Goal: Information Seeking & Learning: Learn about a topic

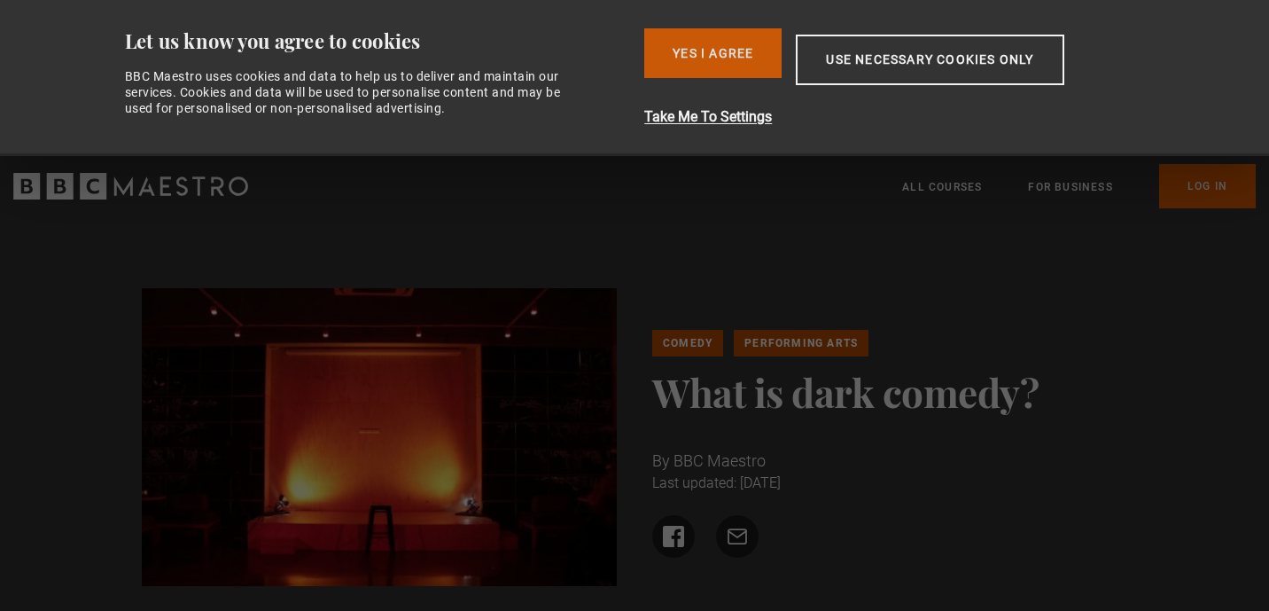
click at [728, 38] on button "Yes I Agree" at bounding box center [712, 53] width 137 height 50
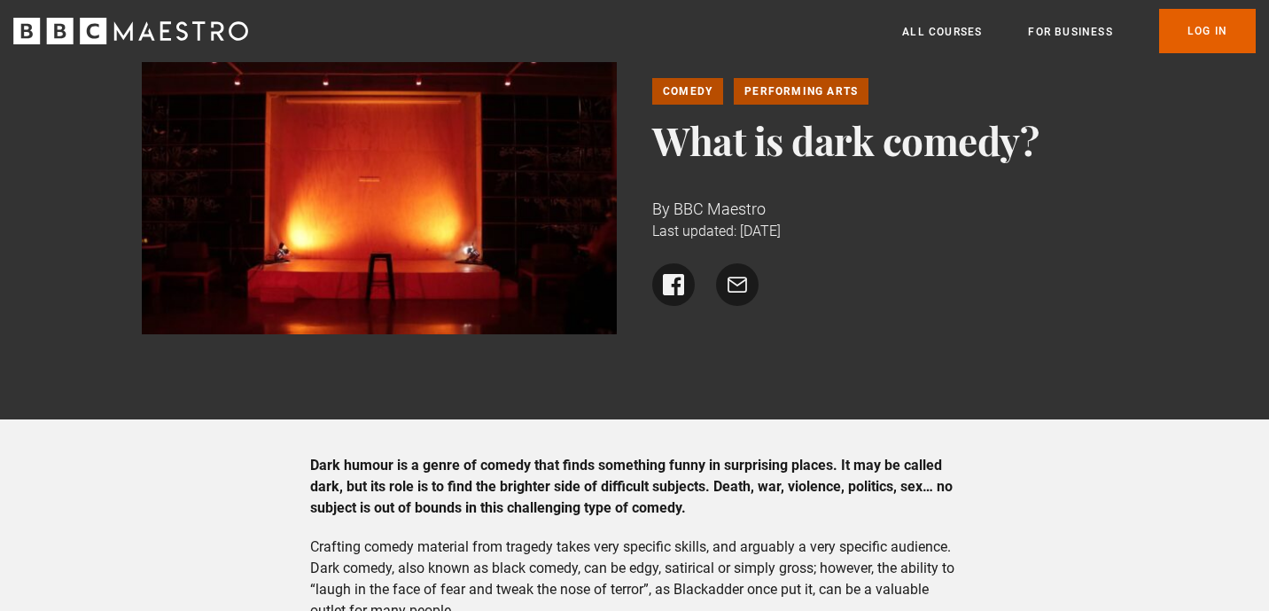
scroll to position [254, 0]
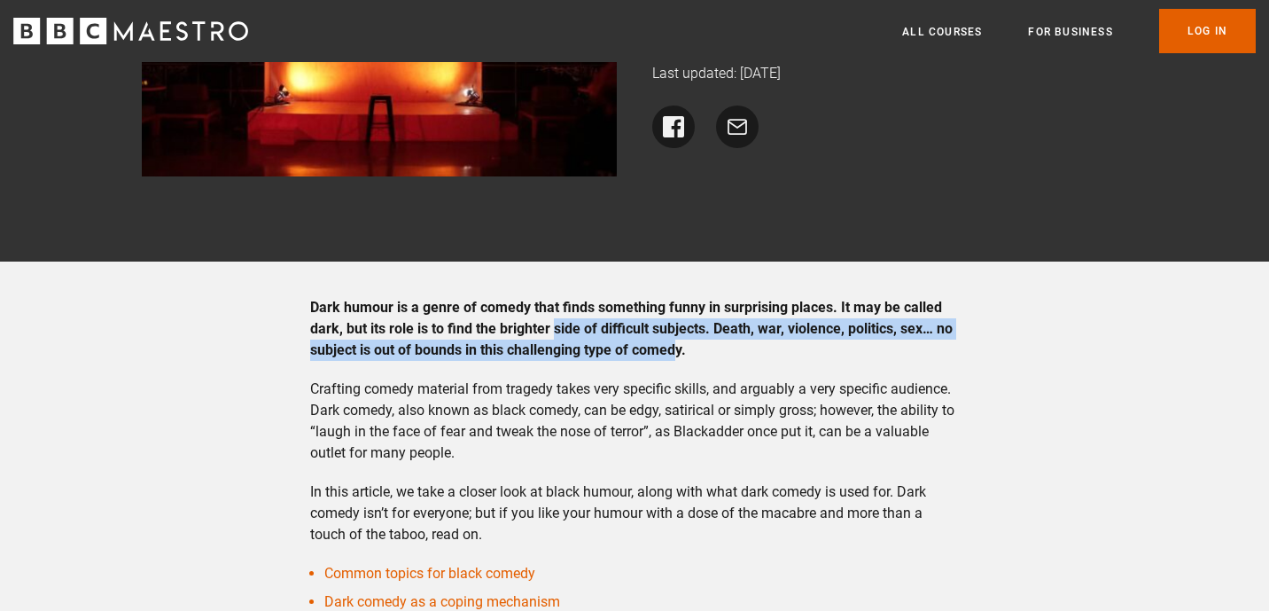
drag, startPoint x: 557, startPoint y: 333, endPoint x: 676, endPoint y: 358, distance: 122.2
click at [676, 358] on p "Dark humour is a genre of comedy that finds something funny in surprising place…" at bounding box center [635, 329] width 650 height 64
drag, startPoint x: 674, startPoint y: 328, endPoint x: 705, endPoint y: 343, distance: 33.7
click at [705, 343] on p "Dark humour is a genre of comedy that finds something funny in surprising place…" at bounding box center [635, 329] width 650 height 64
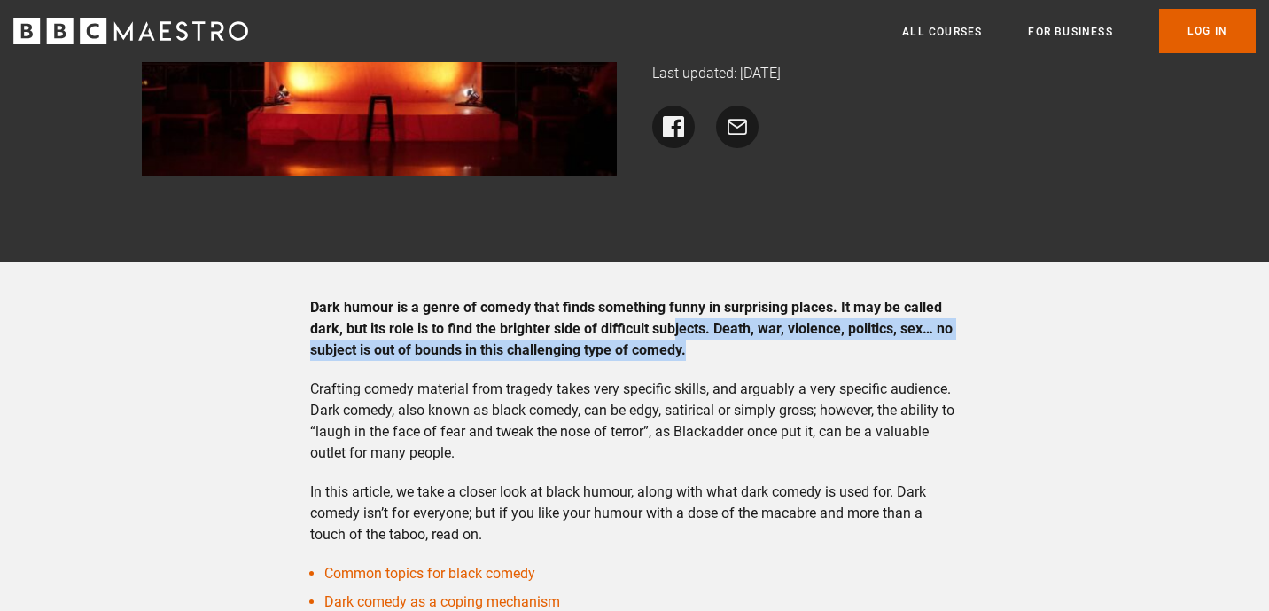
click at [705, 343] on p "Dark humour is a genre of comedy that finds something funny in surprising place…" at bounding box center [635, 329] width 650 height 64
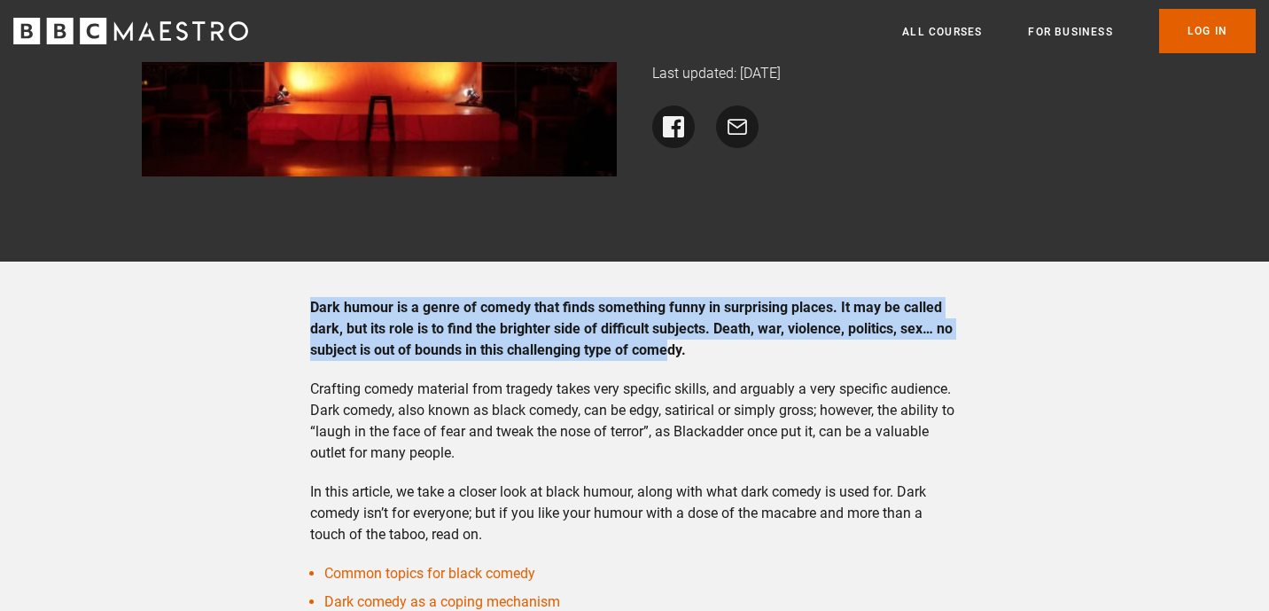
drag, startPoint x: 647, startPoint y: 307, endPoint x: 667, endPoint y: 347, distance: 45.6
click at [667, 347] on strong "Dark humour is a genre of comedy that finds something funny in surprising place…" at bounding box center [631, 328] width 643 height 59
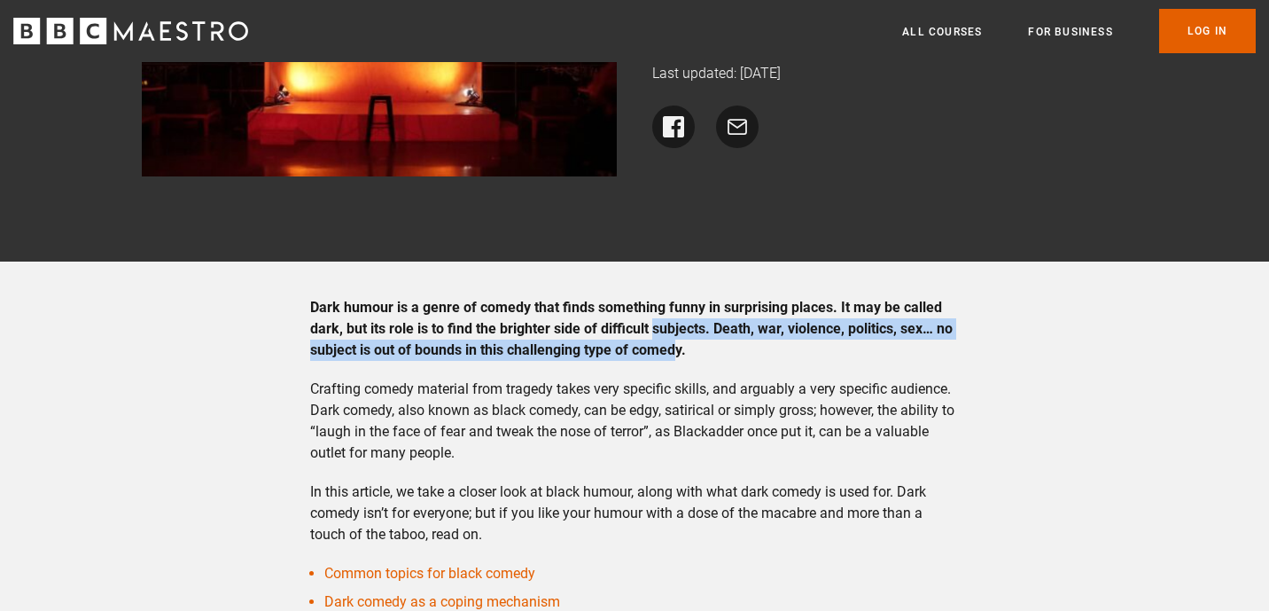
drag, startPoint x: 657, startPoint y: 322, endPoint x: 680, endPoint y: 340, distance: 29.6
click at [680, 340] on strong "Dark humour is a genre of comedy that finds something funny in surprising place…" at bounding box center [631, 328] width 643 height 59
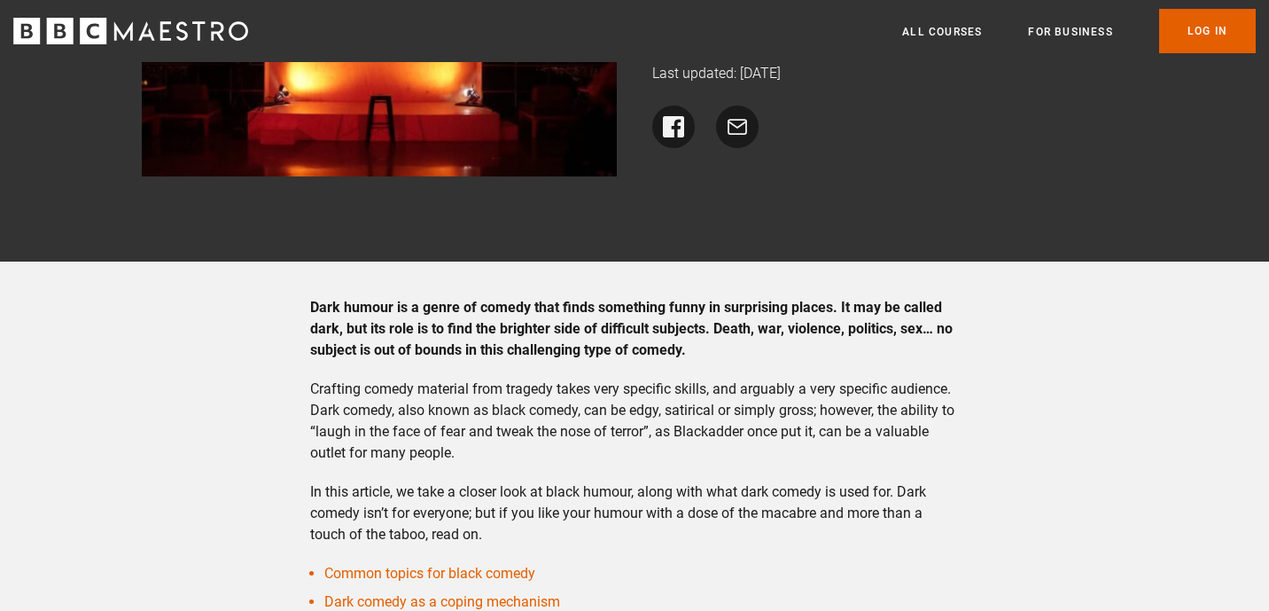
drag, startPoint x: 670, startPoint y: 313, endPoint x: 707, endPoint y: 359, distance: 59.2
click at [707, 359] on p "Dark humour is a genre of comedy that finds something funny in surprising place…" at bounding box center [635, 329] width 650 height 64
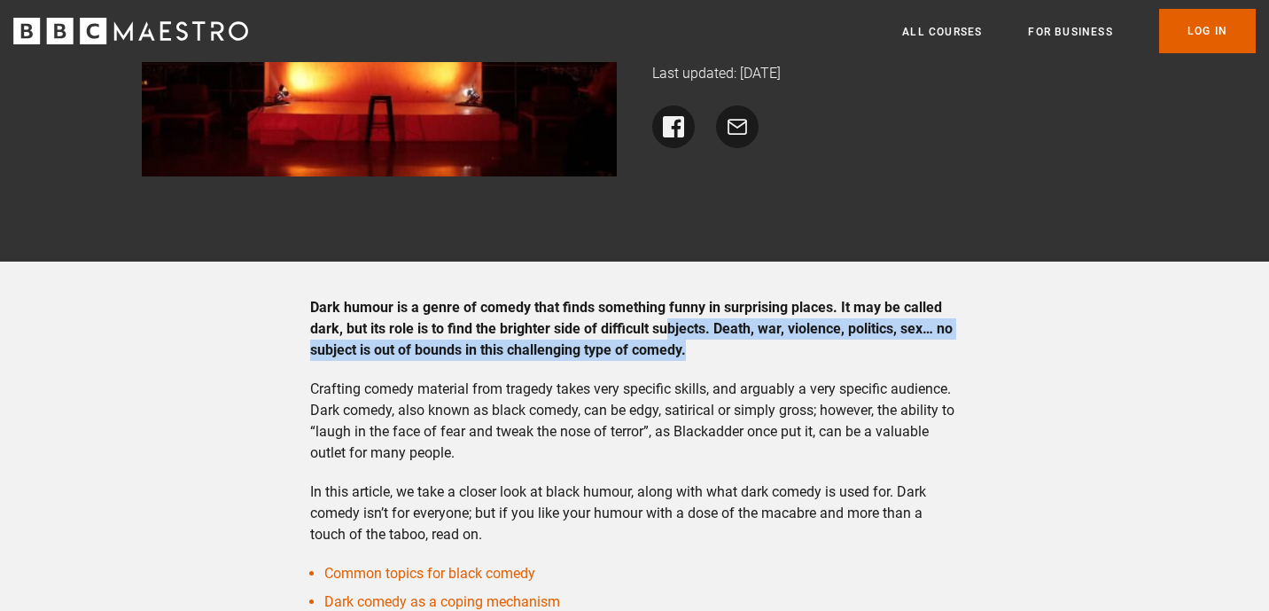
drag, startPoint x: 667, startPoint y: 319, endPoint x: 695, endPoint y: 353, distance: 43.5
click at [695, 353] on p "Dark humour is a genre of comedy that finds something funny in surprising place…" at bounding box center [635, 329] width 650 height 64
drag, startPoint x: 688, startPoint y: 328, endPoint x: 707, endPoint y: 347, distance: 27.6
click at [707, 347] on p "Dark humour is a genre of comedy that finds something funny in surprising place…" at bounding box center [635, 329] width 650 height 64
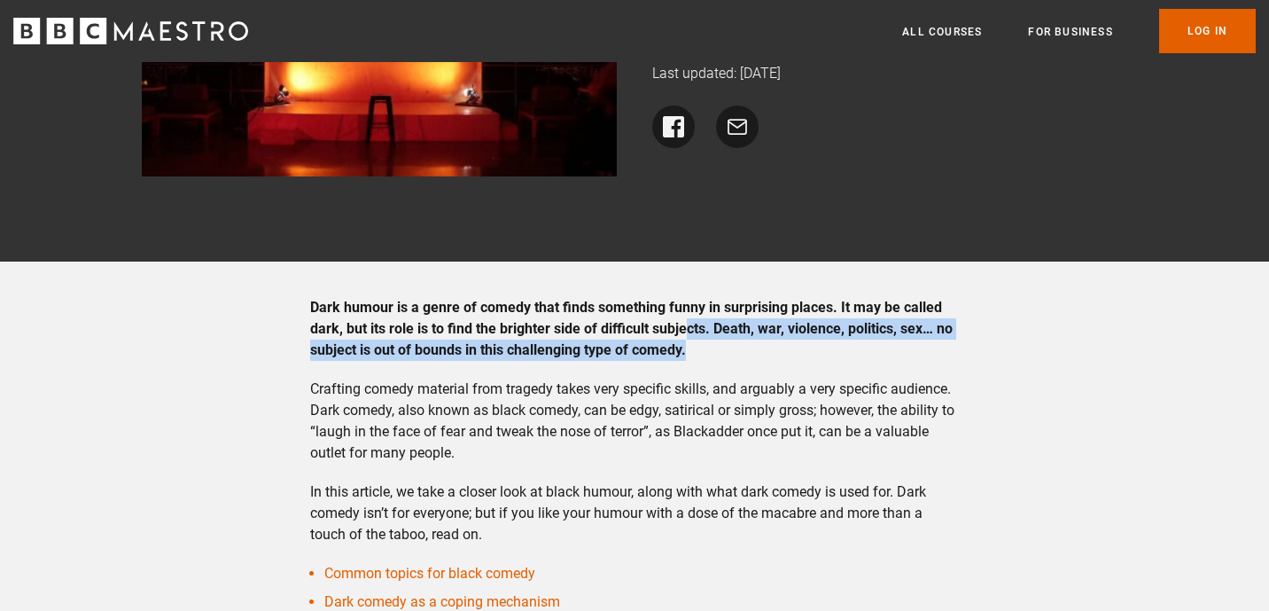
click at [707, 347] on p "Dark humour is a genre of comedy that finds something funny in surprising place…" at bounding box center [635, 329] width 650 height 64
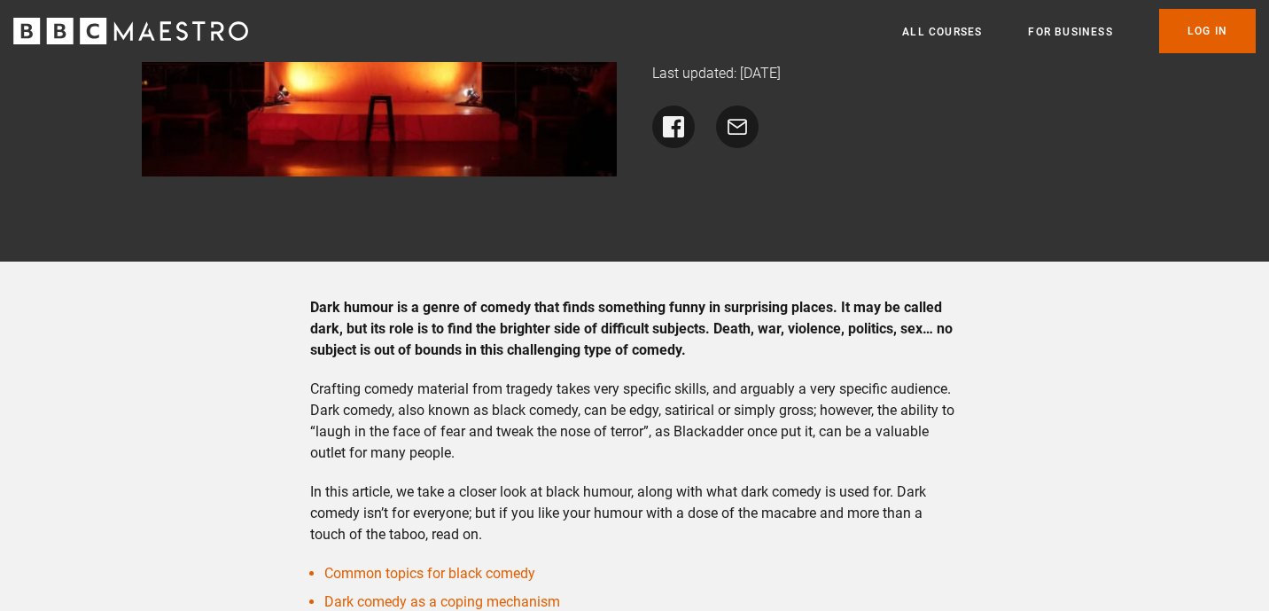
click at [696, 338] on p "Dark humour is a genre of comedy that finds something funny in surprising place…" at bounding box center [635, 329] width 650 height 64
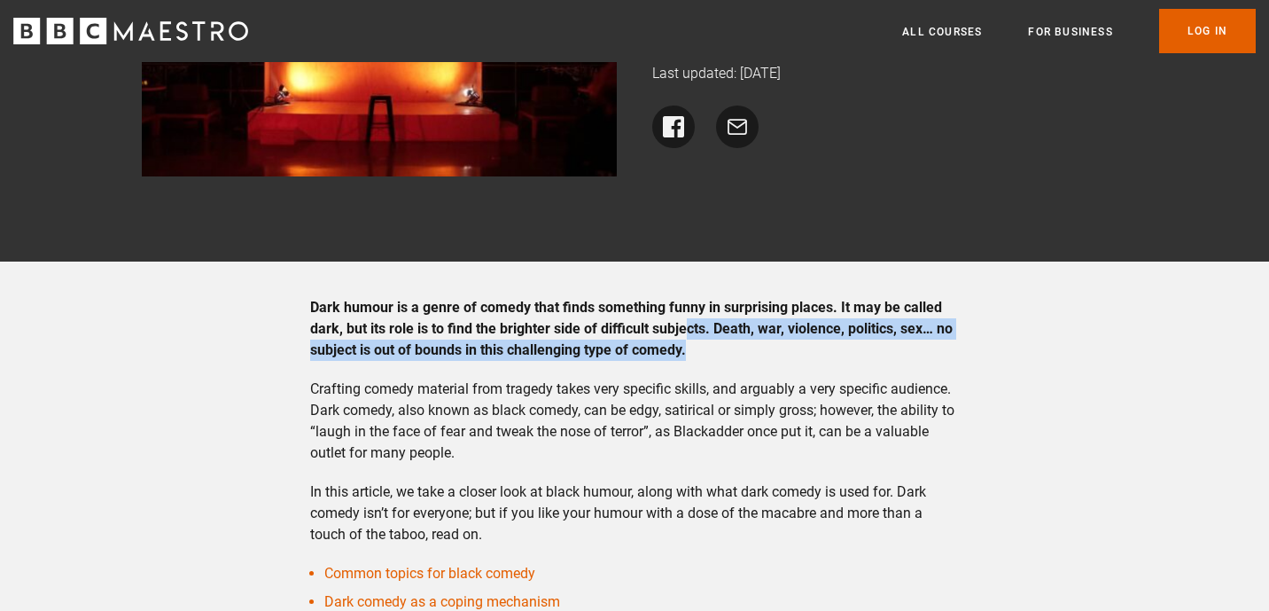
drag, startPoint x: 690, startPoint y: 336, endPoint x: 728, endPoint y: 349, distance: 39.5
click at [728, 350] on p "Dark humour is a genre of comedy that finds something funny in surprising place…" at bounding box center [635, 329] width 650 height 64
click at [728, 349] on p "Dark humour is a genre of comedy that finds something funny in surprising place…" at bounding box center [635, 329] width 650 height 64
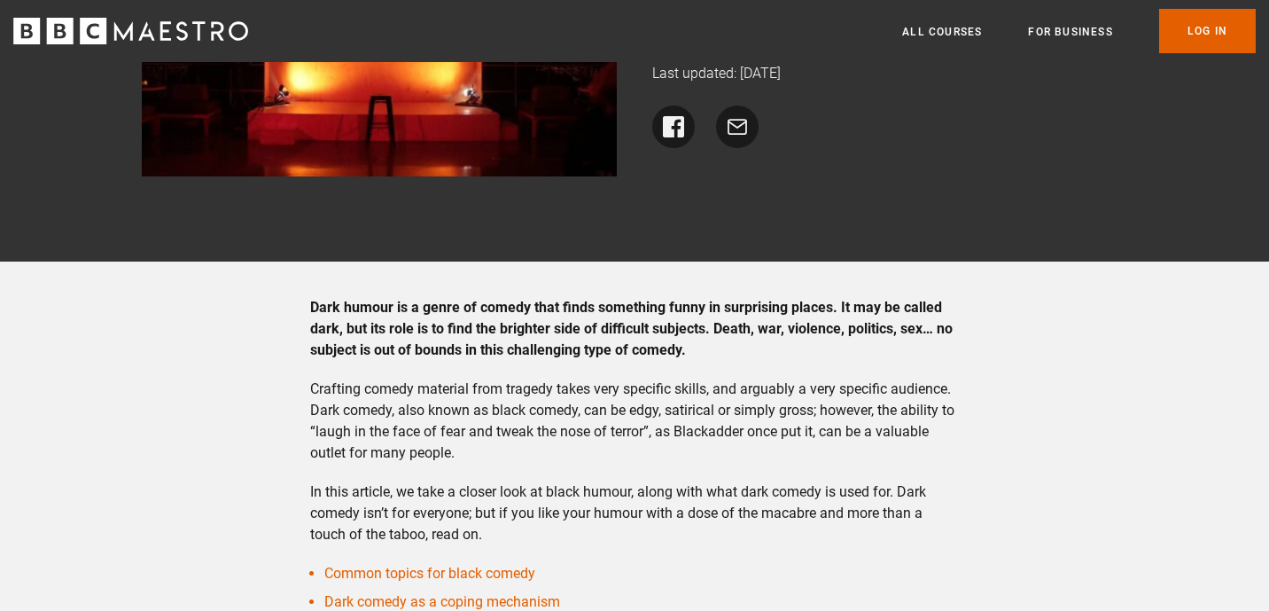
click at [631, 331] on strong "Dark humour is a genre of comedy that finds something funny in surprising place…" at bounding box center [631, 328] width 643 height 59
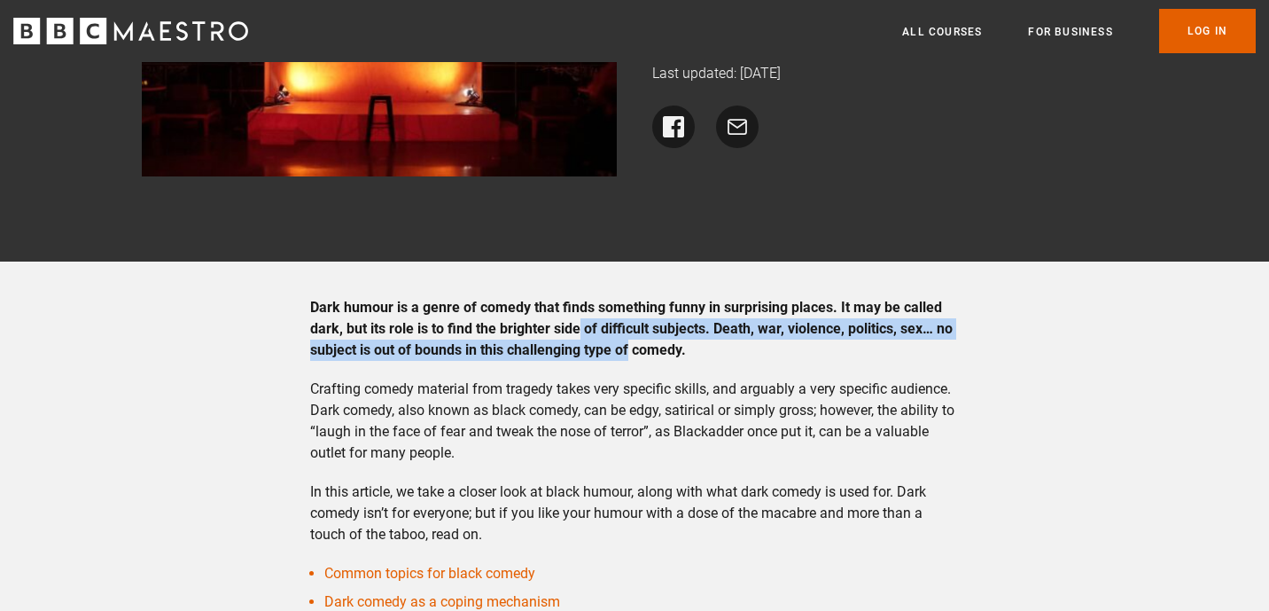
drag, startPoint x: 580, startPoint y: 331, endPoint x: 631, endPoint y: 347, distance: 53.8
click at [631, 347] on strong "Dark humour is a genre of comedy that finds something funny in surprising place…" at bounding box center [631, 328] width 643 height 59
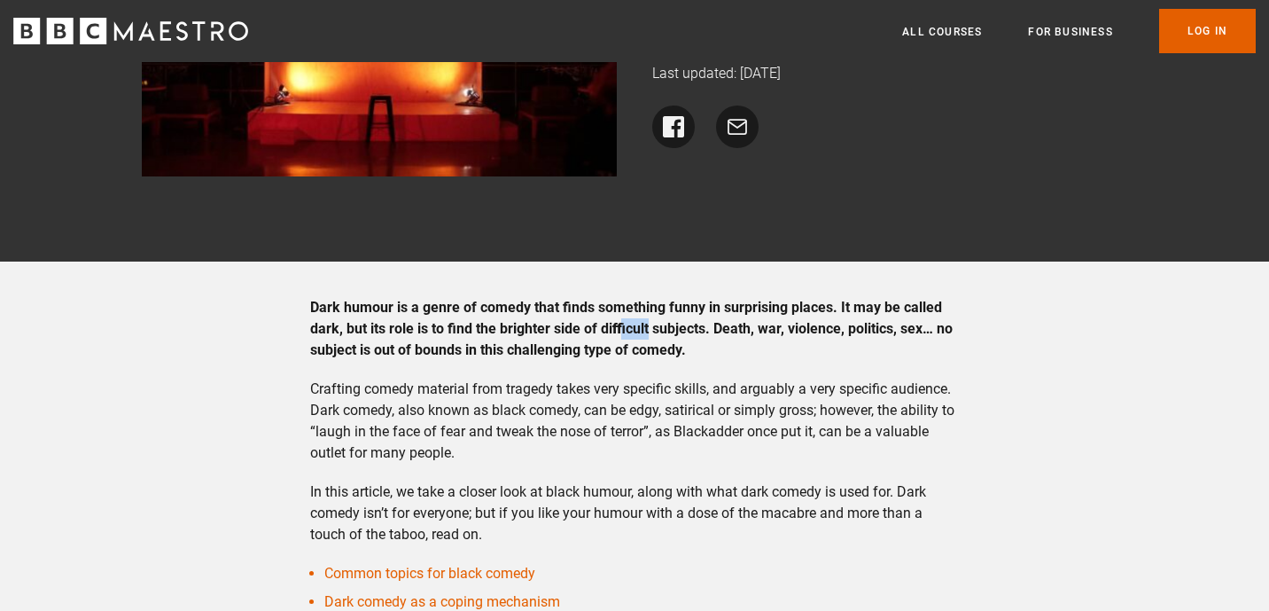
drag, startPoint x: 621, startPoint y: 329, endPoint x: 648, endPoint y: 338, distance: 28.0
click at [648, 338] on p "Dark humour is a genre of comedy that finds something funny in surprising place…" at bounding box center [635, 329] width 650 height 64
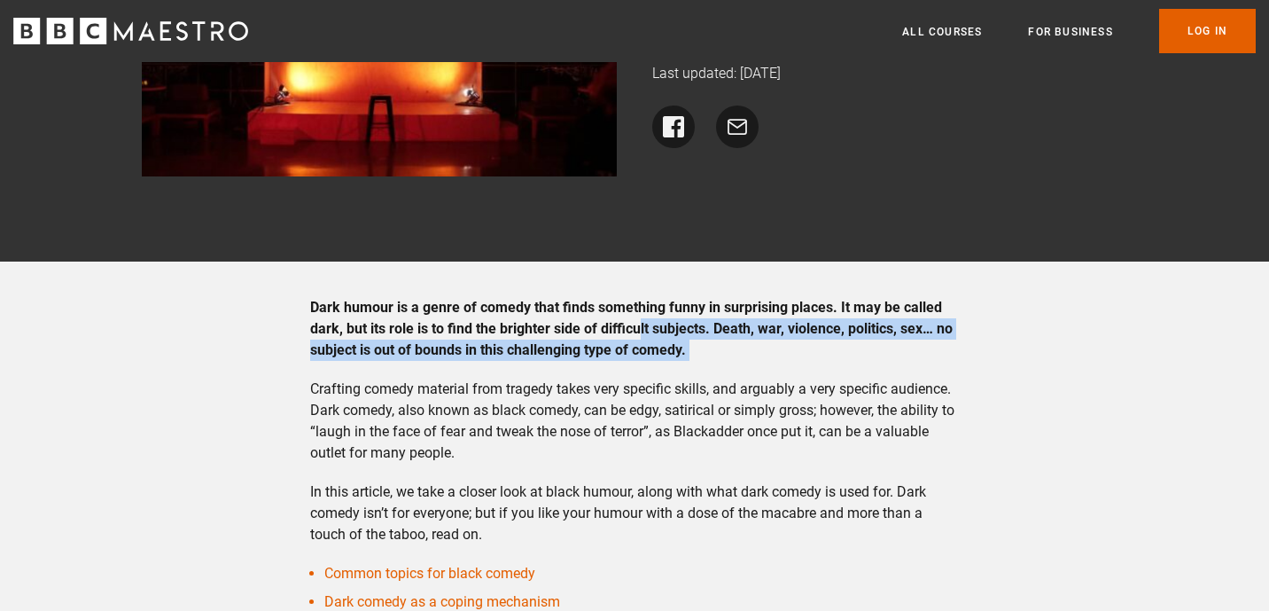
drag, startPoint x: 643, startPoint y: 334, endPoint x: 718, endPoint y: 363, distance: 80.8
click at [718, 363] on div "Dark humour is a genre of comedy that finds something funny in surprising place…" at bounding box center [635, 525] width 678 height 457
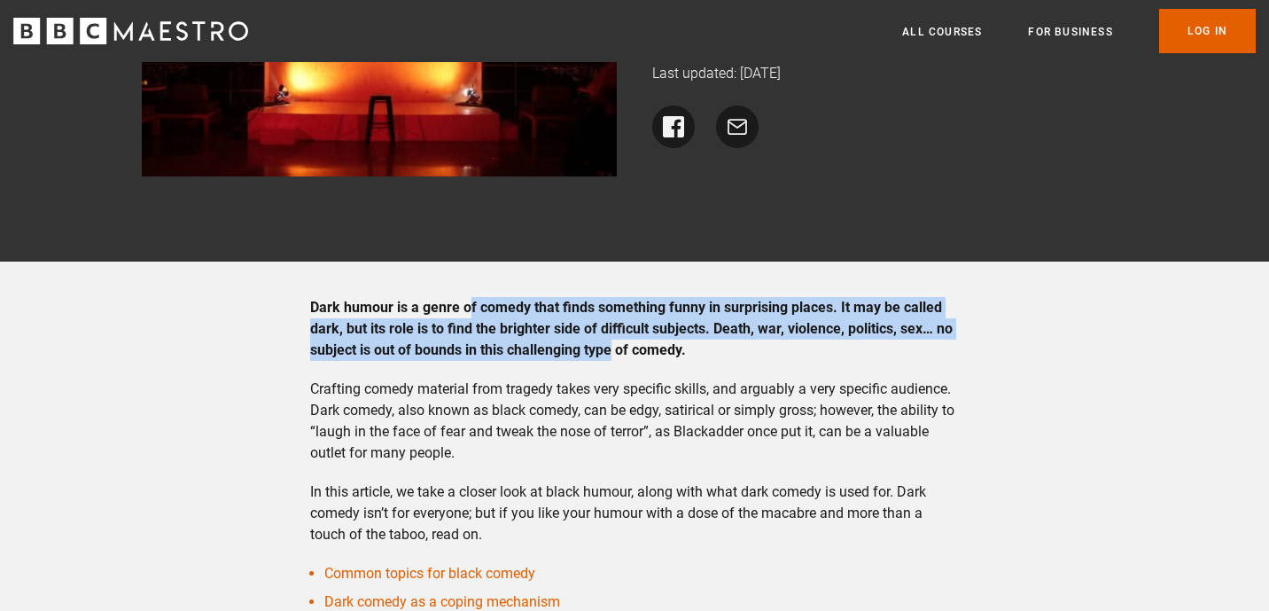
drag, startPoint x: 471, startPoint y: 312, endPoint x: 616, endPoint y: 344, distance: 148.8
click at [616, 344] on strong "Dark humour is a genre of comedy that finds something funny in surprising place…" at bounding box center [631, 328] width 643 height 59
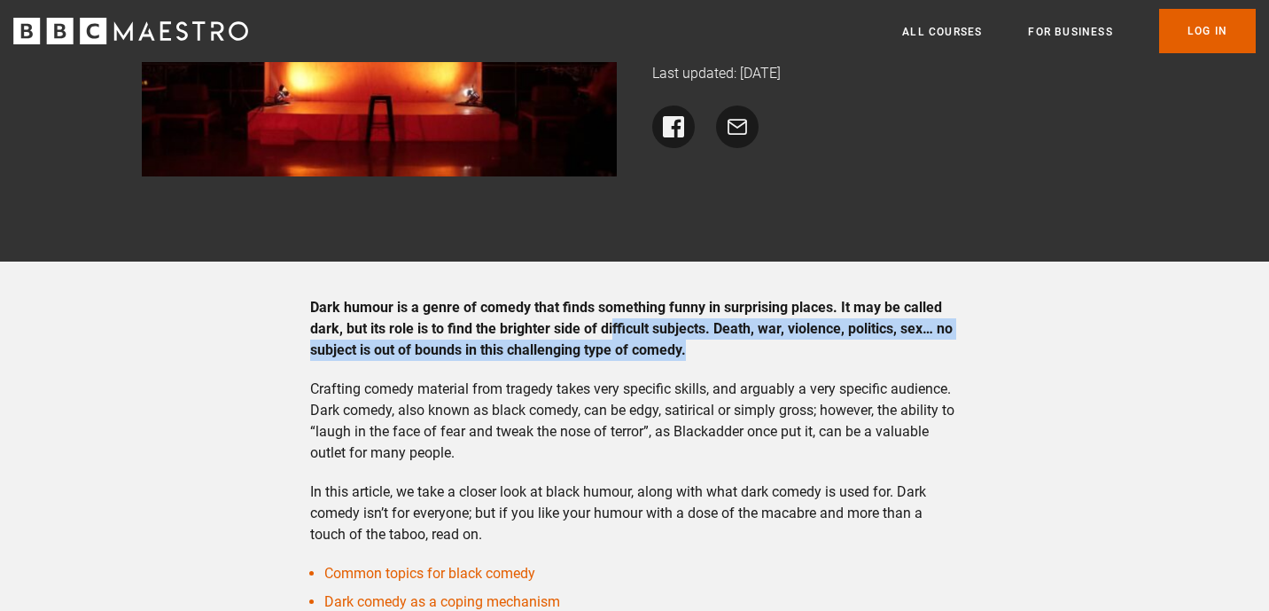
drag, startPoint x: 619, startPoint y: 319, endPoint x: 706, endPoint y: 347, distance: 91.1
click at [706, 347] on p "Dark humour is a genre of comedy that finds something funny in surprising place…" at bounding box center [635, 329] width 650 height 64
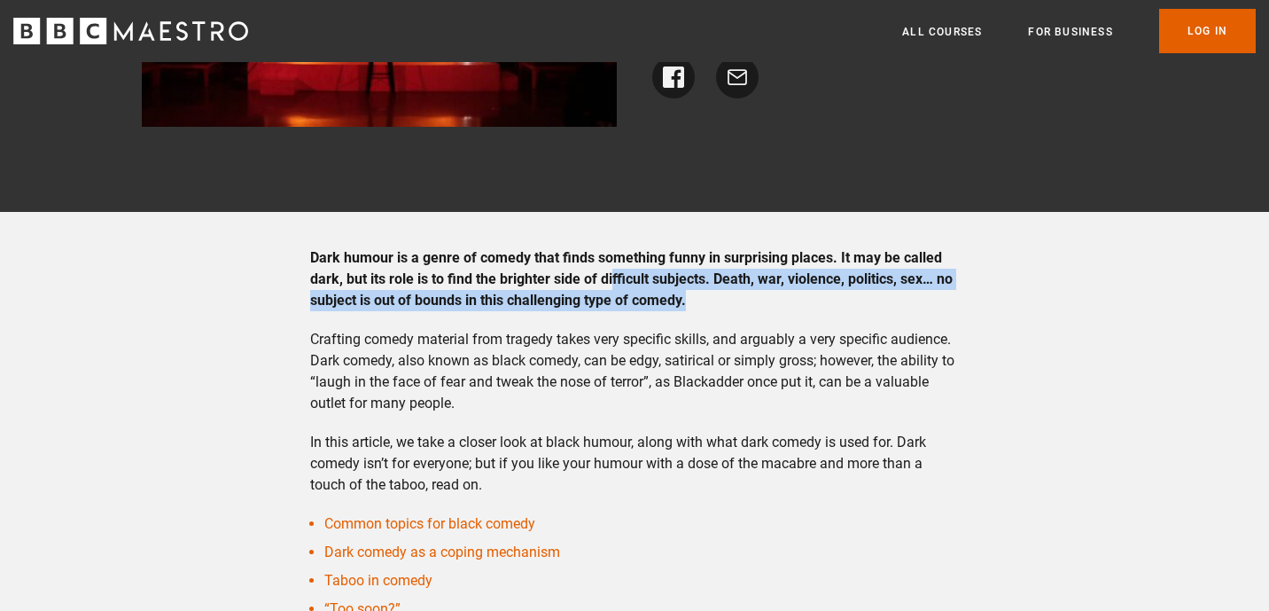
scroll to position [327, 0]
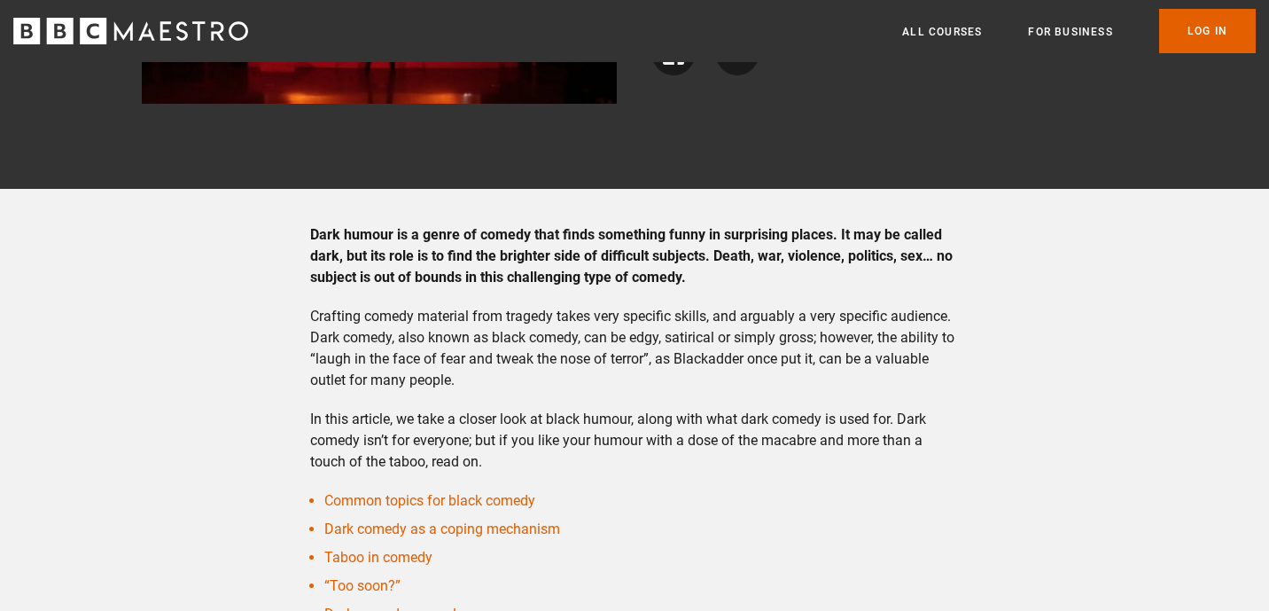
click at [924, 322] on p "Crafting comedy material from tragedy takes very specific skills, and arguably …" at bounding box center [635, 348] width 650 height 85
click at [756, 265] on p "Dark humour is a genre of comedy that finds something funny in surprising place…" at bounding box center [635, 256] width 650 height 64
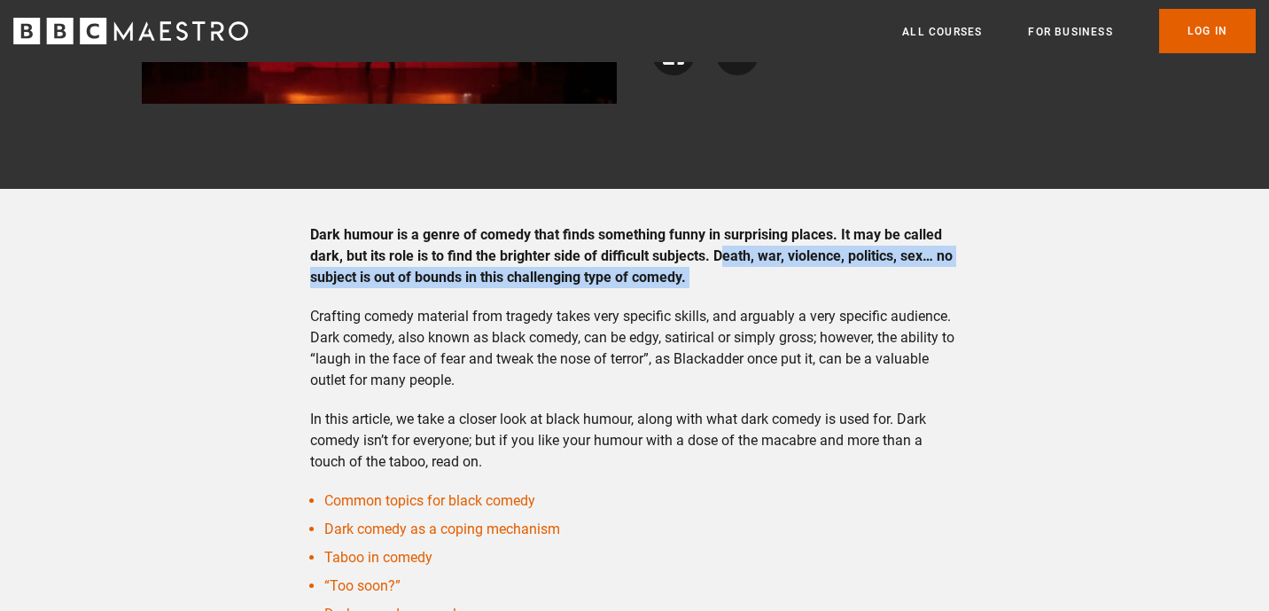
drag, startPoint x: 721, startPoint y: 262, endPoint x: 782, endPoint y: 289, distance: 65.9
click at [782, 289] on div "Dark humour is a genre of comedy that finds something funny in surprising place…" at bounding box center [635, 452] width 678 height 457
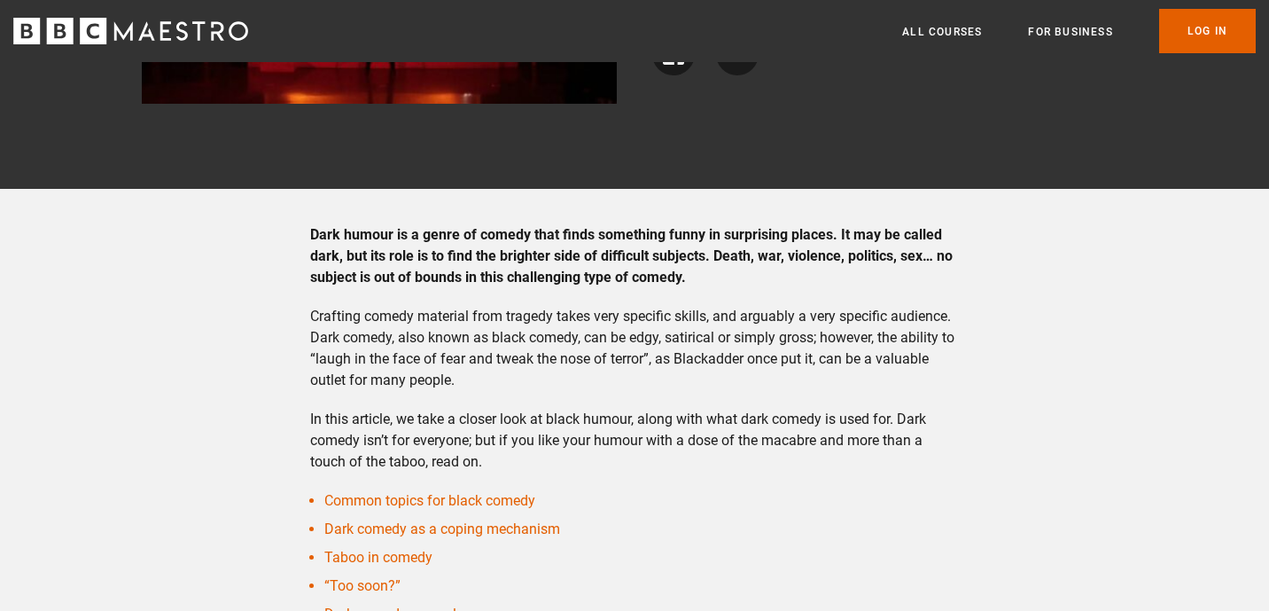
click at [781, 260] on strong "Dark humour is a genre of comedy that finds something funny in surprising place…" at bounding box center [631, 255] width 643 height 59
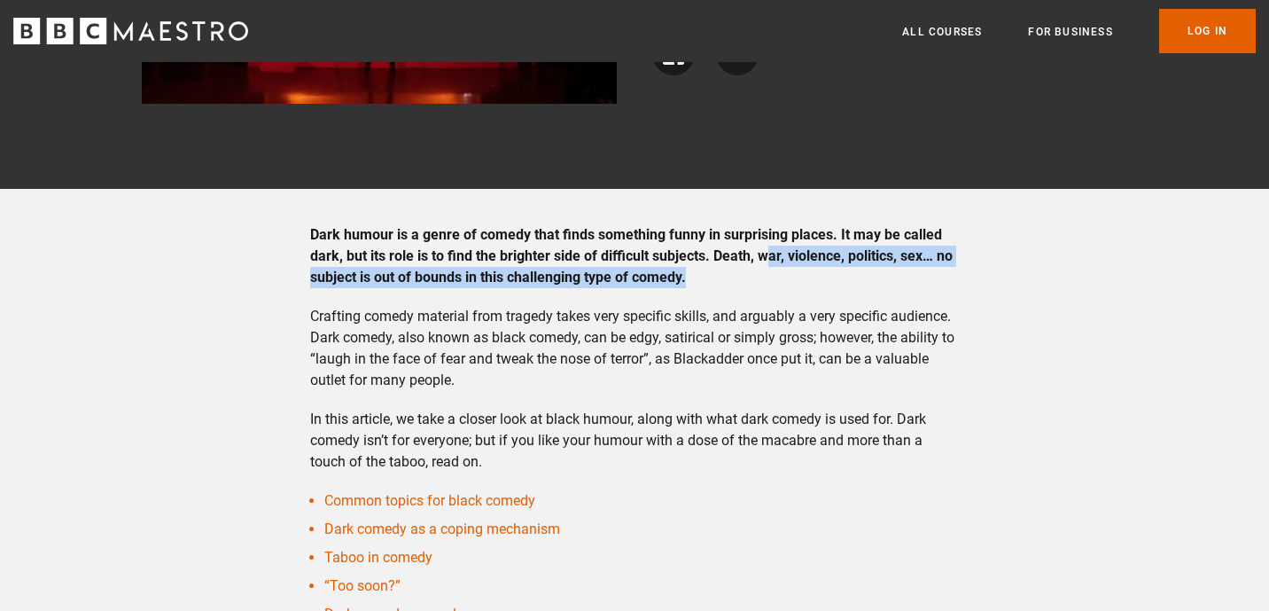
drag, startPoint x: 769, startPoint y: 259, endPoint x: 814, endPoint y: 282, distance: 49.9
click at [814, 282] on p "Dark humour is a genre of comedy that finds something funny in surprising place…" at bounding box center [635, 256] width 650 height 64
click at [813, 281] on p "Dark humour is a genre of comedy that finds something funny in surprising place…" at bounding box center [635, 256] width 650 height 64
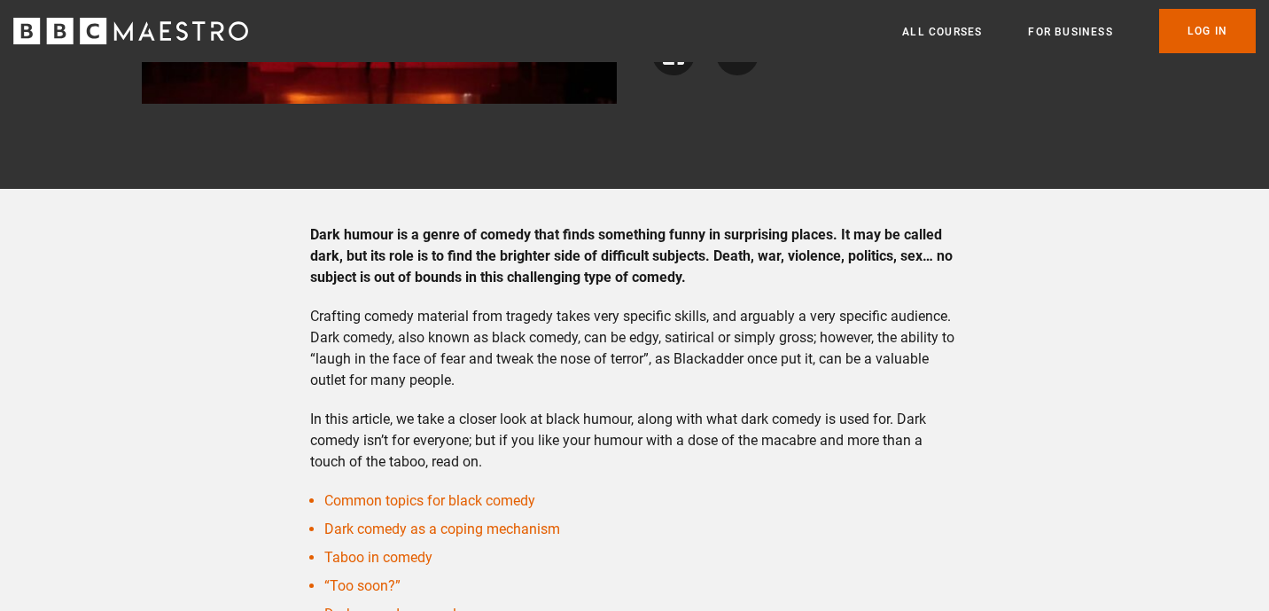
click at [813, 263] on strong "Dark humour is a genre of comedy that finds something funny in surprising place…" at bounding box center [631, 255] width 643 height 59
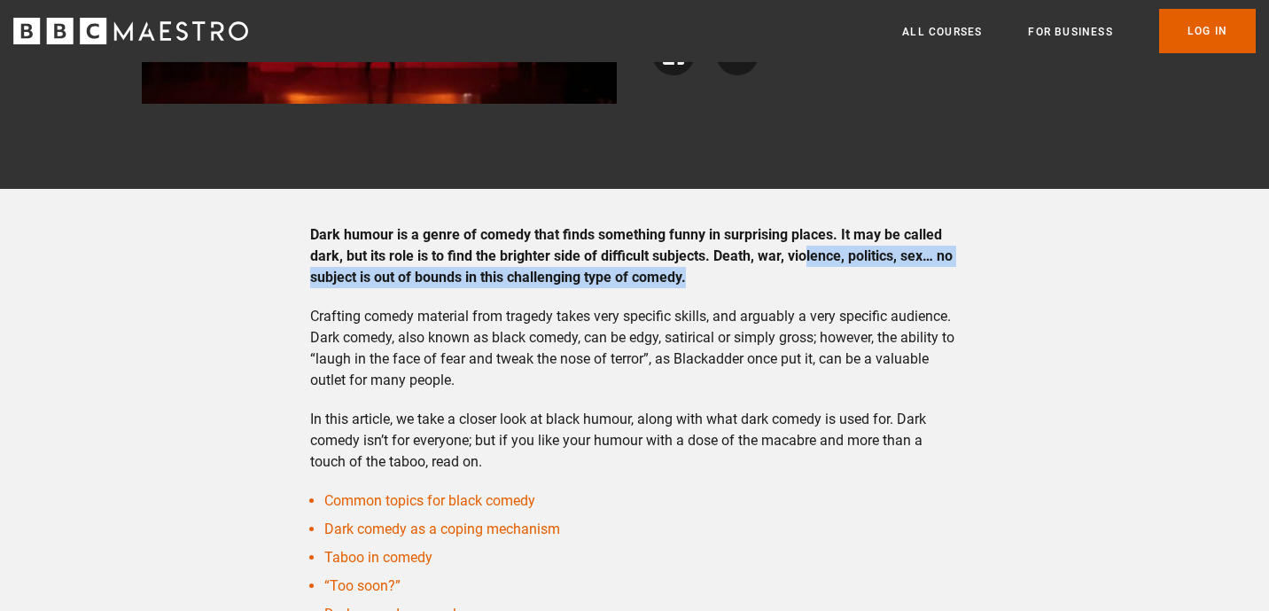
drag, startPoint x: 806, startPoint y: 254, endPoint x: 819, endPoint y: 271, distance: 21.5
click at [819, 271] on p "Dark humour is a genre of comedy that finds something funny in surprising place…" at bounding box center [635, 256] width 650 height 64
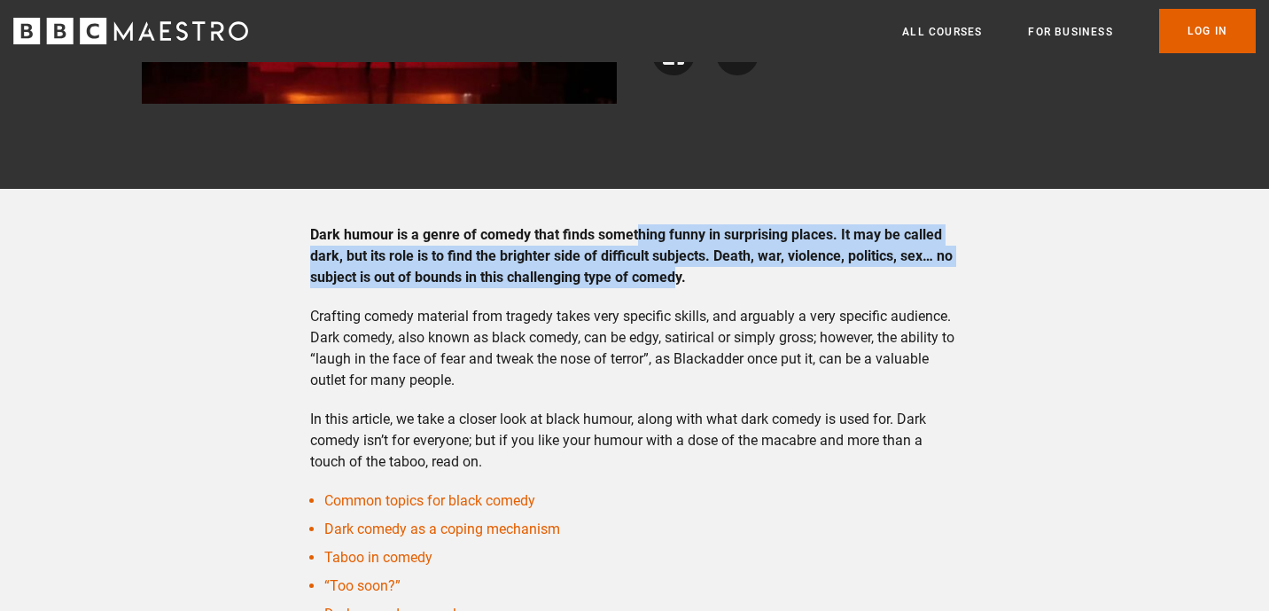
drag, startPoint x: 635, startPoint y: 229, endPoint x: 674, endPoint y: 271, distance: 58.3
click at [674, 271] on strong "Dark humour is a genre of comedy that finds something funny in surprising place…" at bounding box center [631, 255] width 643 height 59
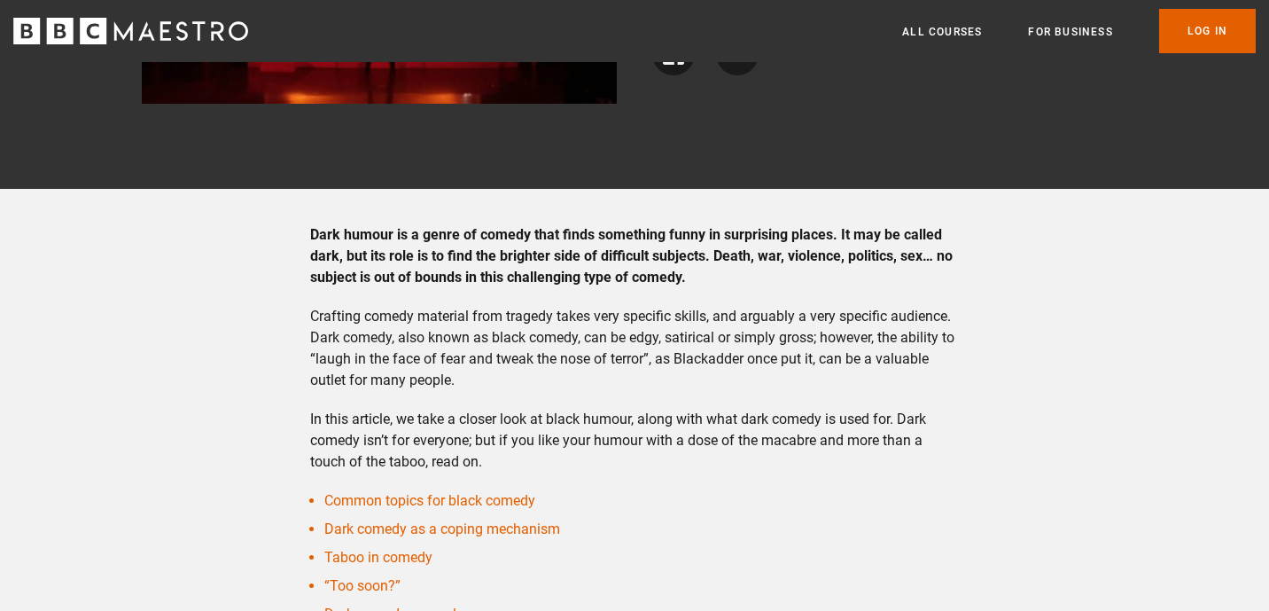
click at [508, 349] on p "Crafting comedy material from tragedy takes very specific skills, and arguably …" at bounding box center [635, 348] width 650 height 85
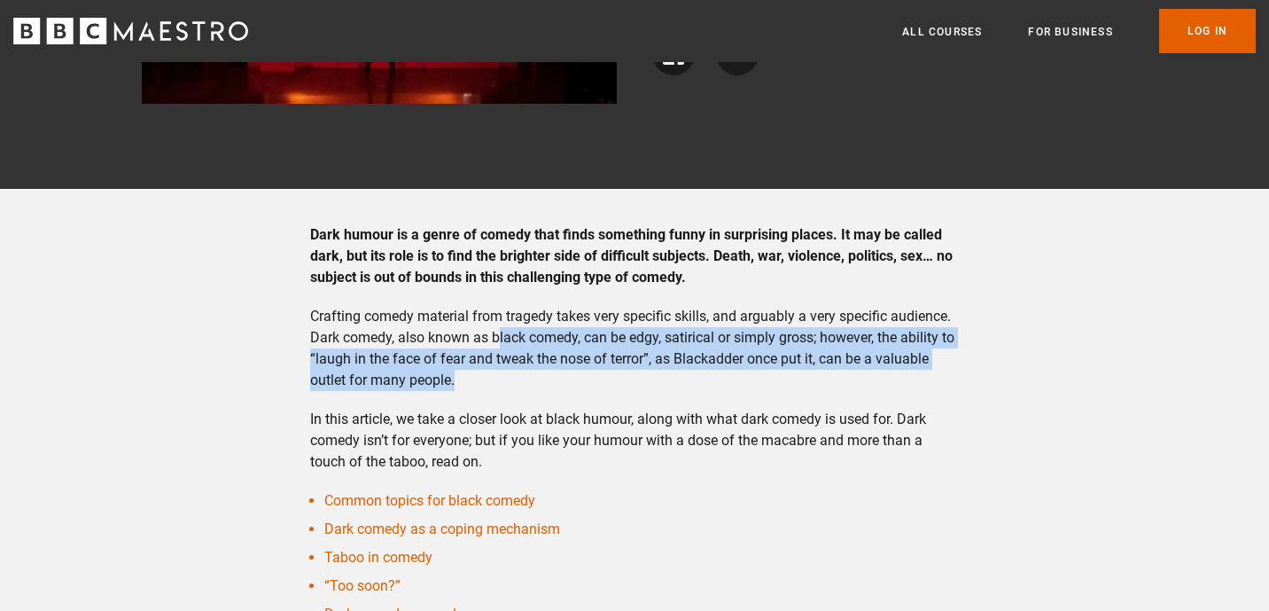
drag, startPoint x: 499, startPoint y: 341, endPoint x: 547, endPoint y: 403, distance: 78.4
click at [547, 403] on div "Dark humour is a genre of comedy that finds something funny in surprising place…" at bounding box center [635, 452] width 678 height 457
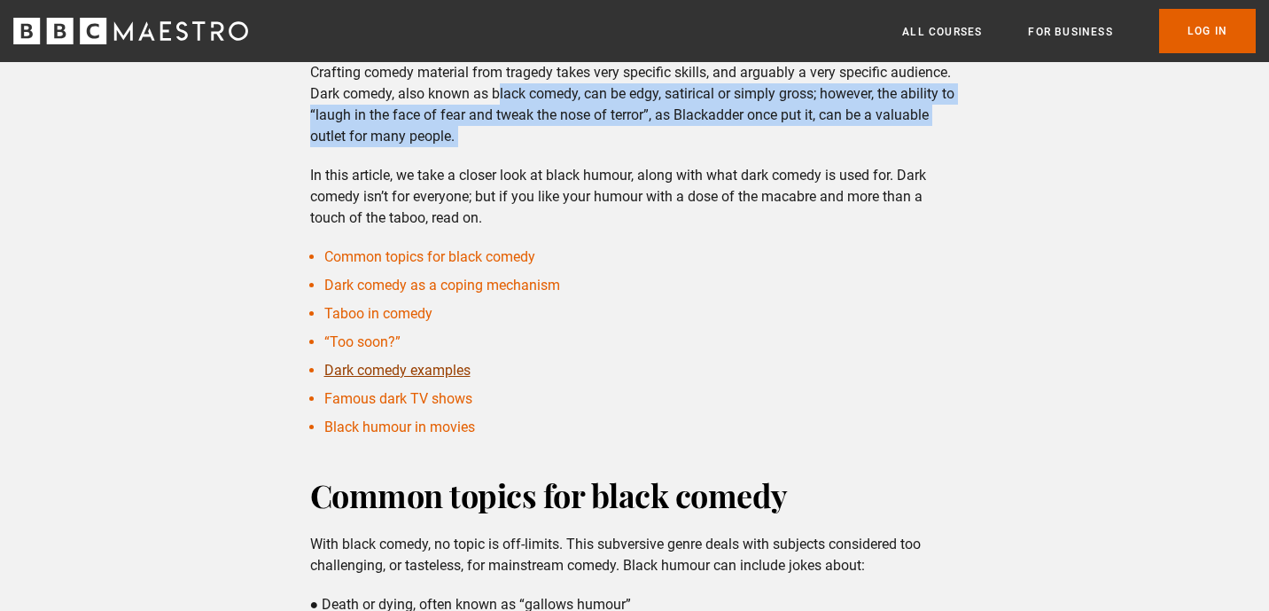
click at [449, 370] on link "Dark comedy examples" at bounding box center [397, 370] width 146 height 17
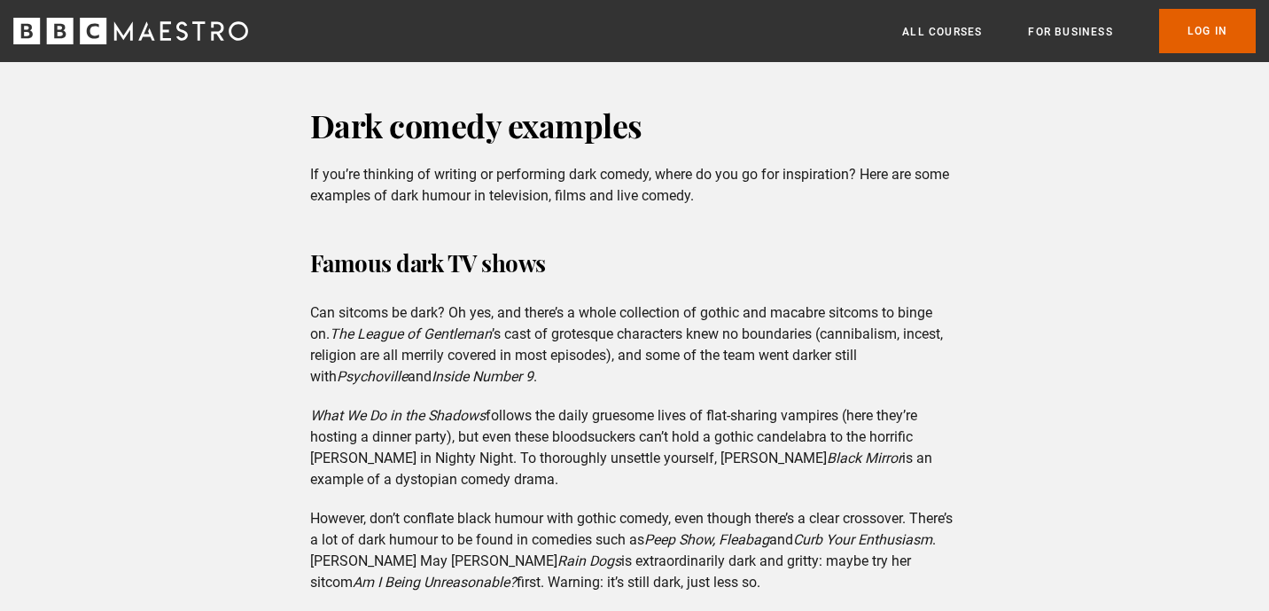
scroll to position [2399, 0]
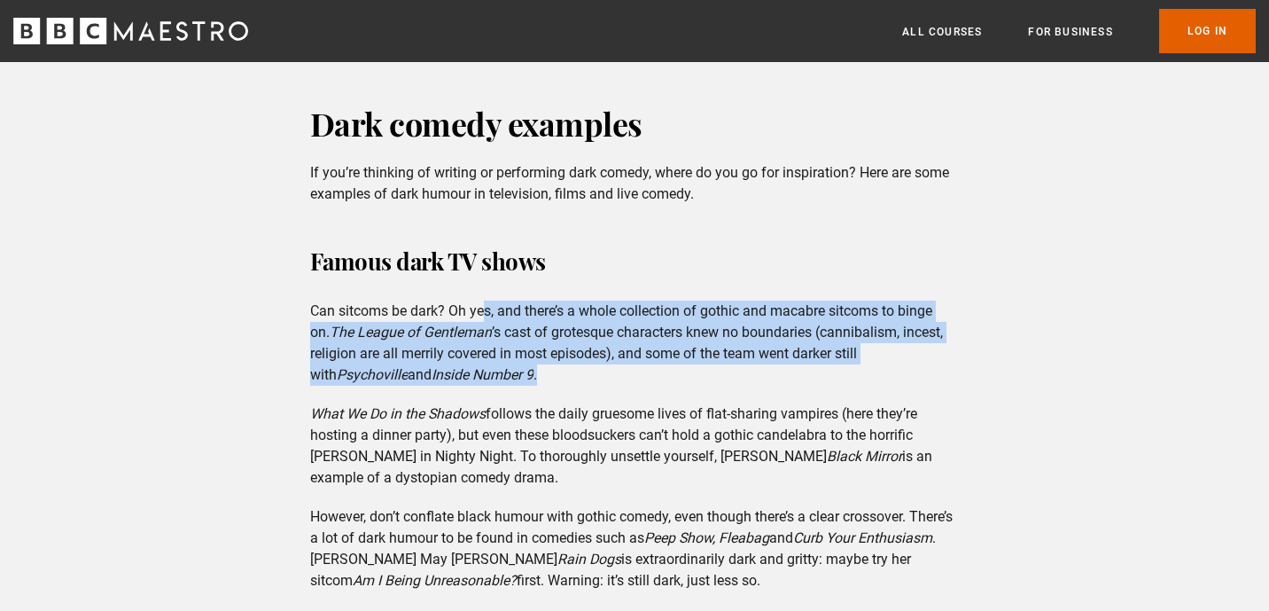
drag, startPoint x: 534, startPoint y: 323, endPoint x: 552, endPoint y: 354, distance: 35.4
click at [552, 354] on p "Can sitcoms be dark? Oh yes, and there’s a whole collection of gothic and macab…" at bounding box center [635, 342] width 650 height 85
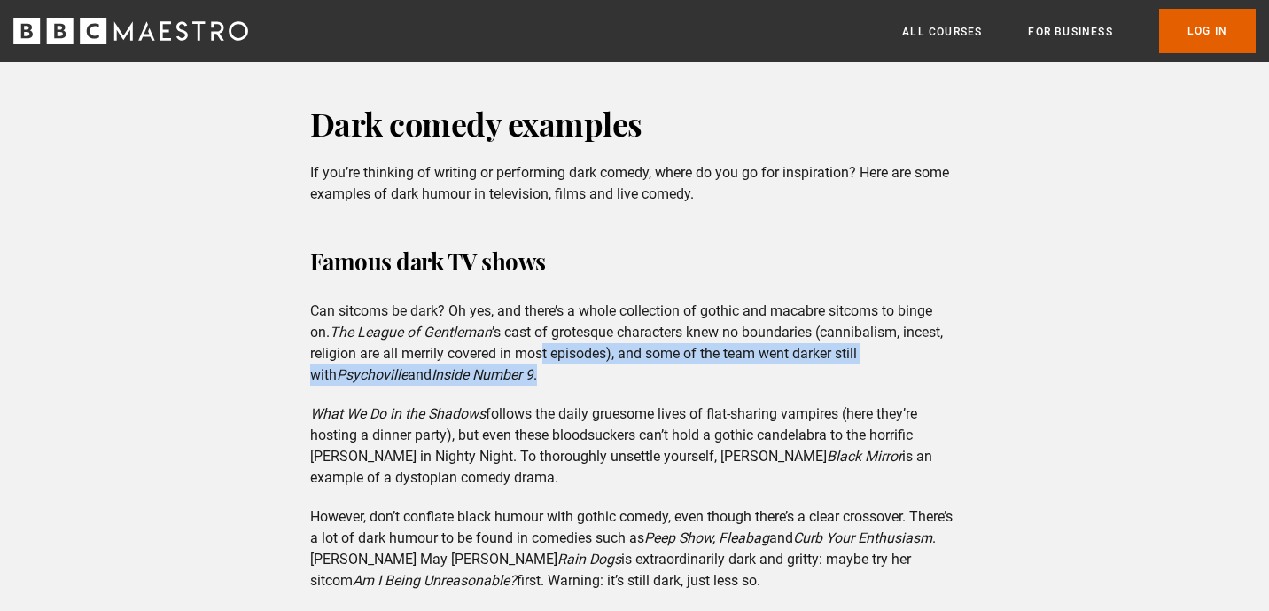
drag, startPoint x: 542, startPoint y: 323, endPoint x: 562, endPoint y: 345, distance: 28.9
click at [562, 345] on p "Can sitcoms be dark? Oh yes, and there’s a whole collection of gothic and macab…" at bounding box center [635, 342] width 650 height 85
click at [561, 345] on p "Can sitcoms be dark? Oh yes, and there’s a whole collection of gothic and macab…" at bounding box center [635, 342] width 650 height 85
drag, startPoint x: 549, startPoint y: 324, endPoint x: 567, endPoint y: 348, distance: 29.8
click at [567, 348] on p "Can sitcoms be dark? Oh yes, and there’s a whole collection of gothic and macab…" at bounding box center [635, 342] width 650 height 85
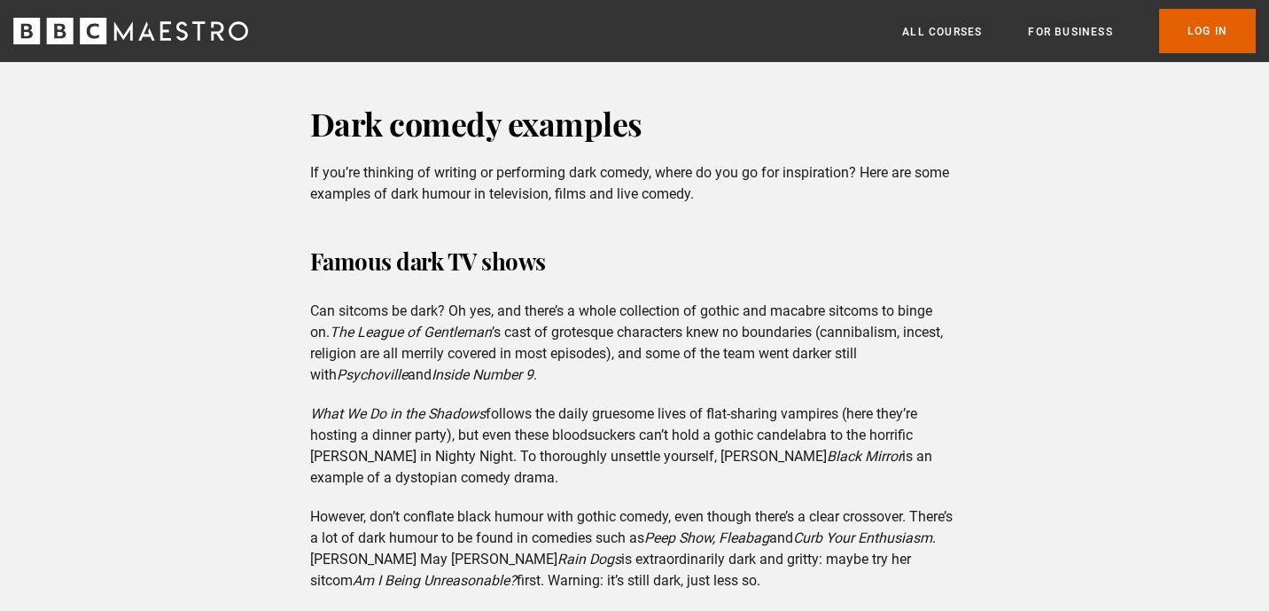
click at [552, 409] on p "What We Do in the Shadows follows the daily gruesome lives of flat-sharing vamp…" at bounding box center [635, 445] width 650 height 85
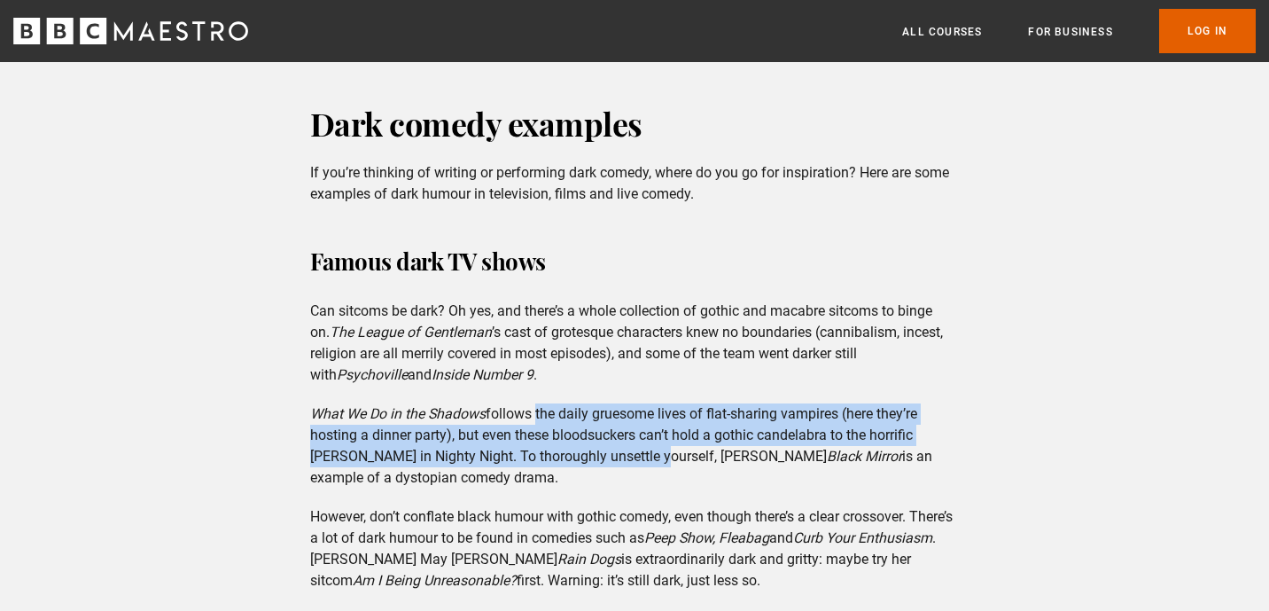
drag, startPoint x: 541, startPoint y: 395, endPoint x: 592, endPoint y: 444, distance: 70.2
click at [592, 444] on p "What We Do in the Shadows follows the daily gruesome lives of flat-sharing vamp…" at bounding box center [635, 445] width 650 height 85
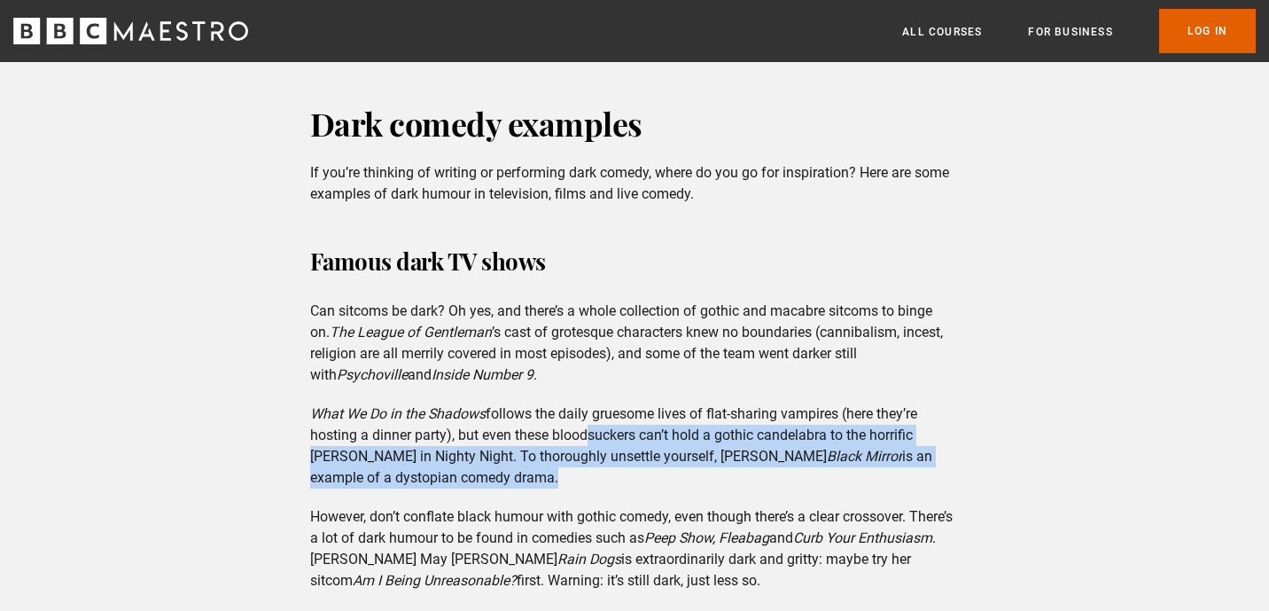
drag, startPoint x: 584, startPoint y: 412, endPoint x: 604, endPoint y: 451, distance: 44.0
click at [604, 451] on p "What We Do in the Shadows follows the daily gruesome lives of flat-sharing vamp…" at bounding box center [635, 445] width 650 height 85
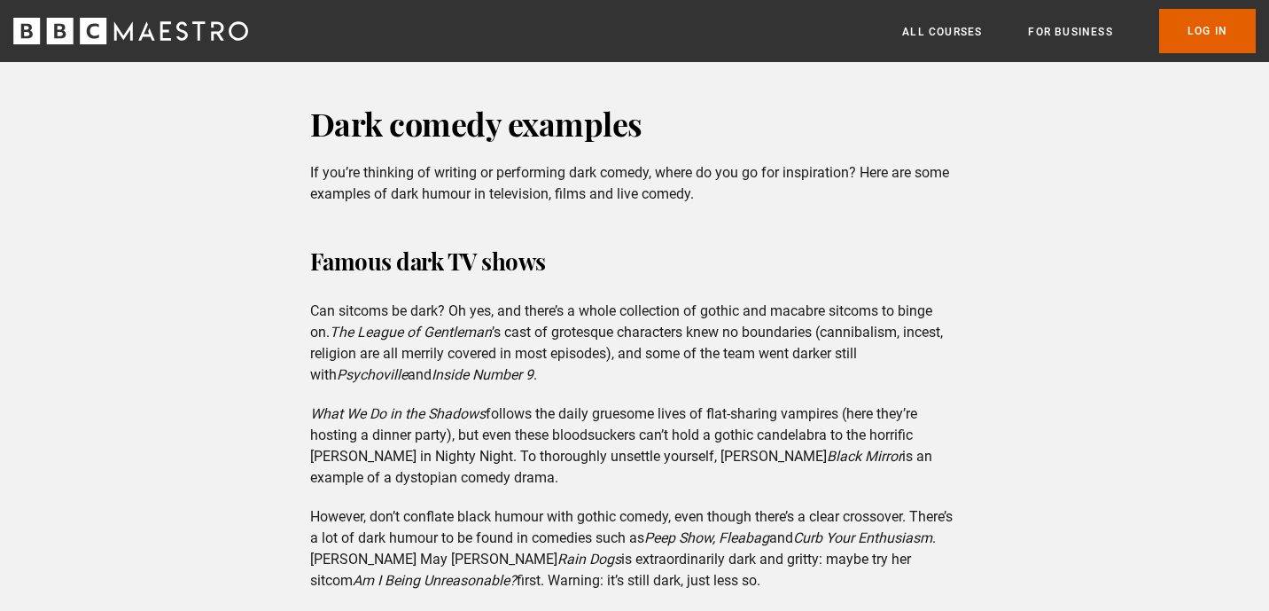
click at [596, 430] on p "What We Do in the Shadows follows the daily gruesome lives of flat-sharing vamp…" at bounding box center [635, 445] width 650 height 85
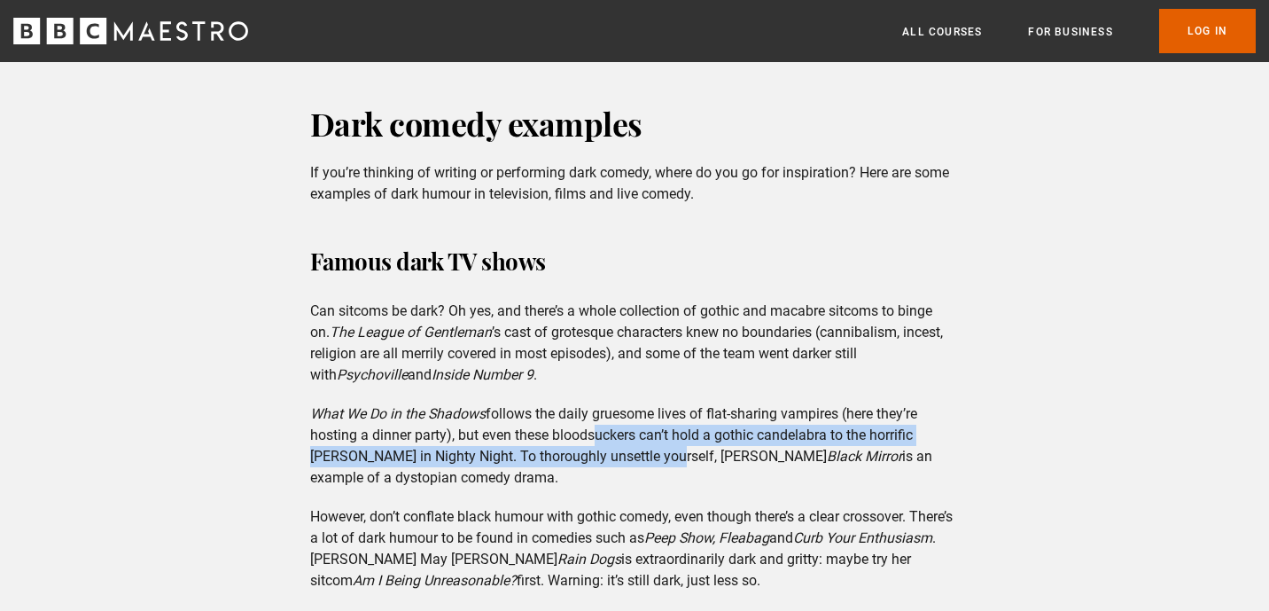
drag, startPoint x: 586, startPoint y: 419, endPoint x: 606, endPoint y: 442, distance: 30.8
click at [606, 442] on p "What We Do in the Shadows follows the daily gruesome lives of flat-sharing vamp…" at bounding box center [635, 445] width 650 height 85
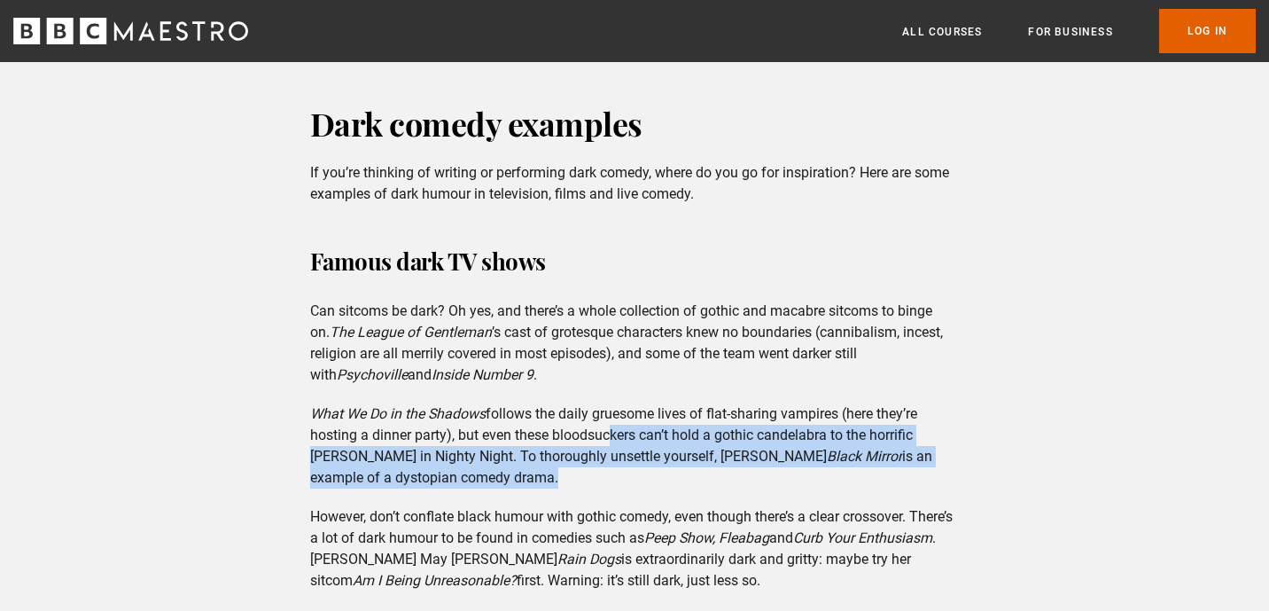
drag, startPoint x: 604, startPoint y: 407, endPoint x: 629, endPoint y: 451, distance: 50.8
click at [629, 451] on p "What We Do in the Shadows follows the daily gruesome lives of flat-sharing vamp…" at bounding box center [635, 445] width 650 height 85
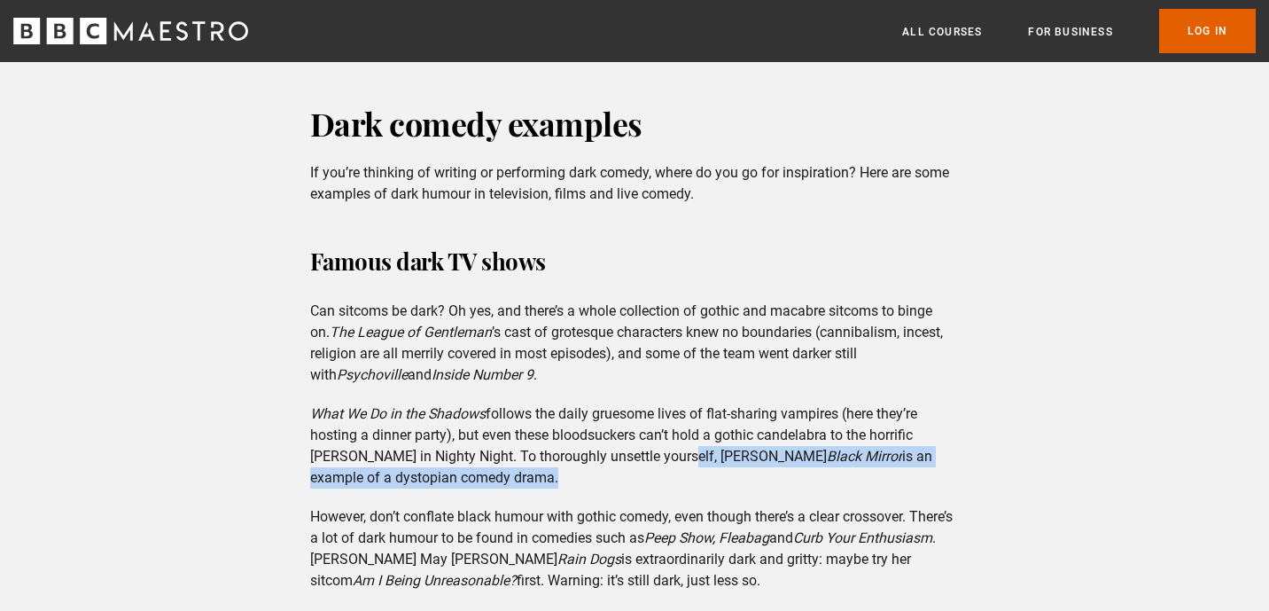
drag, startPoint x: 618, startPoint y: 435, endPoint x: 631, endPoint y: 454, distance: 22.9
click at [631, 454] on p "What We Do in the Shadows follows the daily gruesome lives of flat-sharing vamp…" at bounding box center [635, 445] width 650 height 85
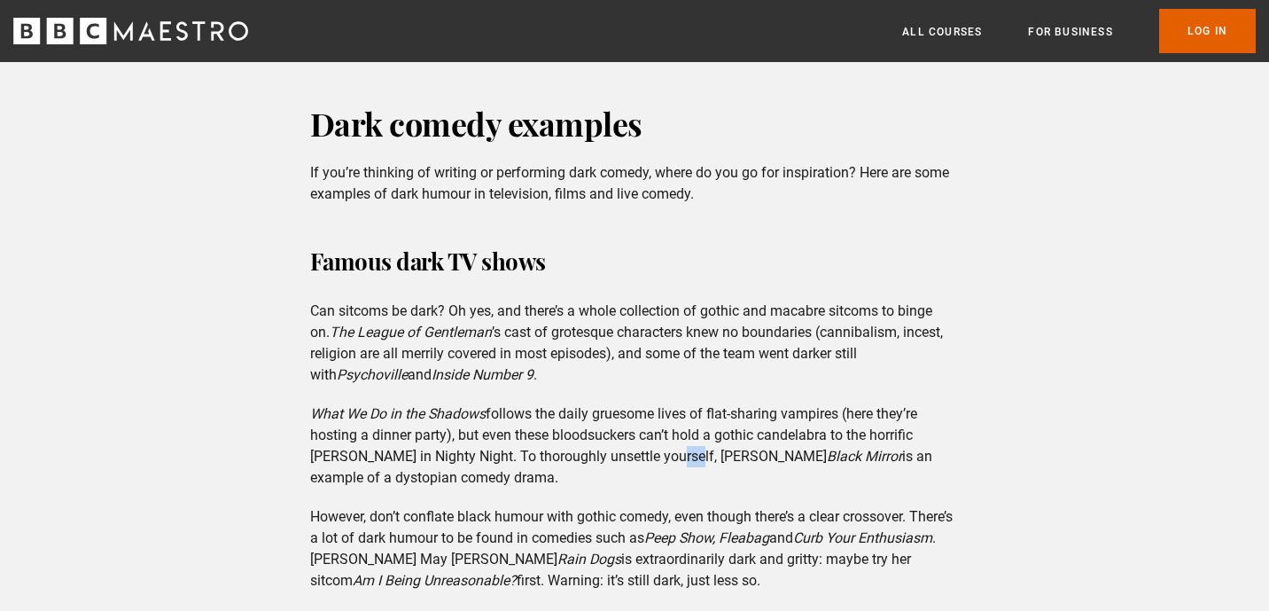
drag, startPoint x: 601, startPoint y: 428, endPoint x: 626, endPoint y: 442, distance: 28.6
click at [626, 442] on p "What We Do in the Shadows follows the daily gruesome lives of flat-sharing vamp…" at bounding box center [635, 445] width 650 height 85
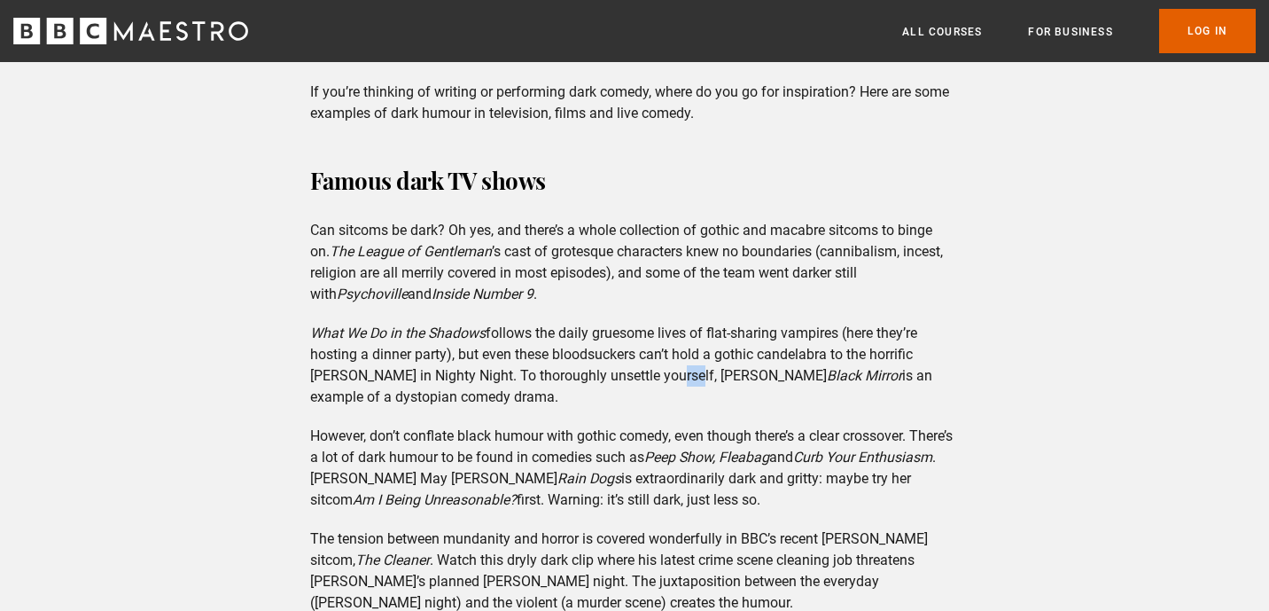
scroll to position [2595, 0]
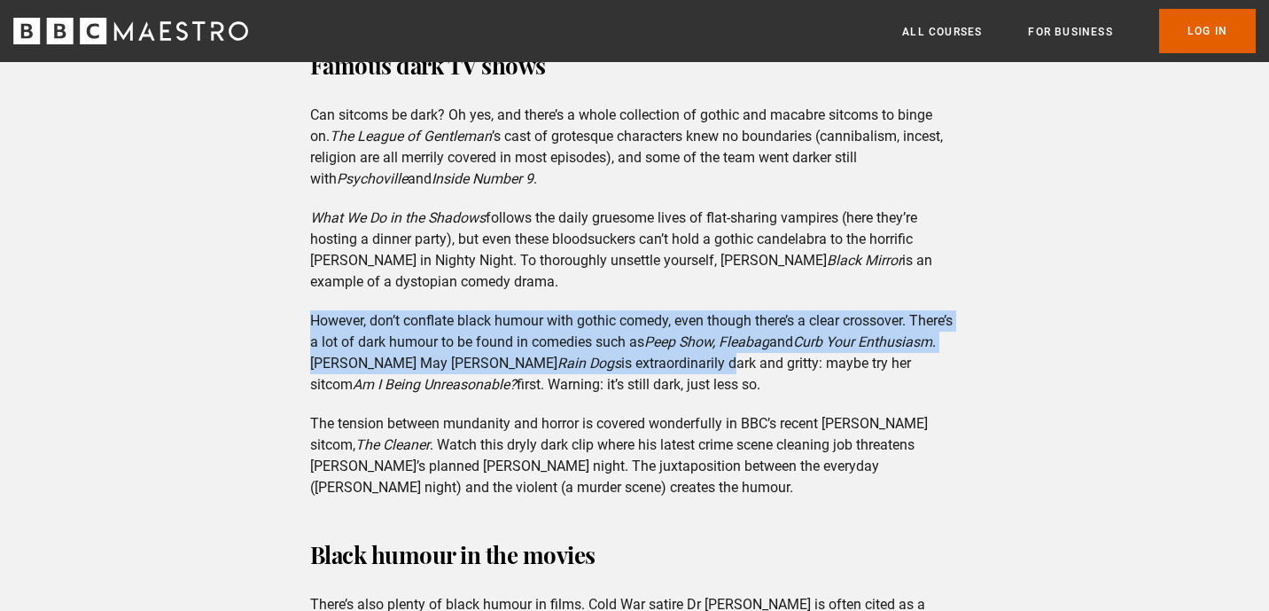
drag, startPoint x: 674, startPoint y: 302, endPoint x: 696, endPoint y: 339, distance: 43.3
click at [696, 339] on p "However, don’t conflate black humour with gothic comedy, even though there’s a …" at bounding box center [635, 352] width 650 height 85
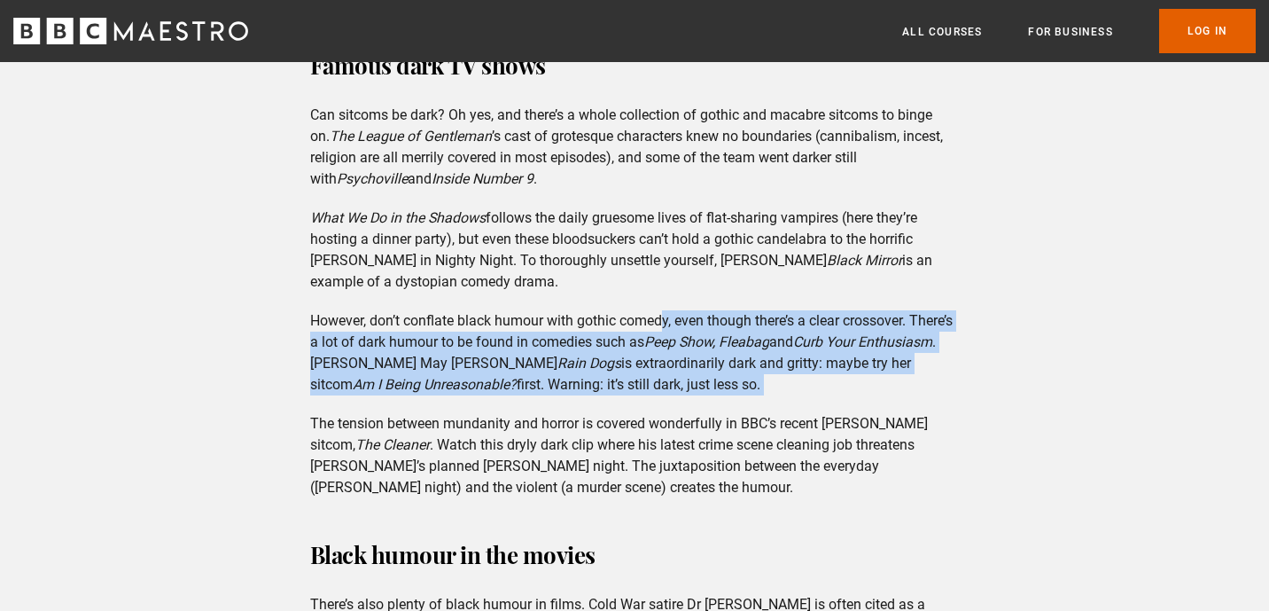
drag, startPoint x: 664, startPoint y: 301, endPoint x: 696, endPoint y: 385, distance: 89.2
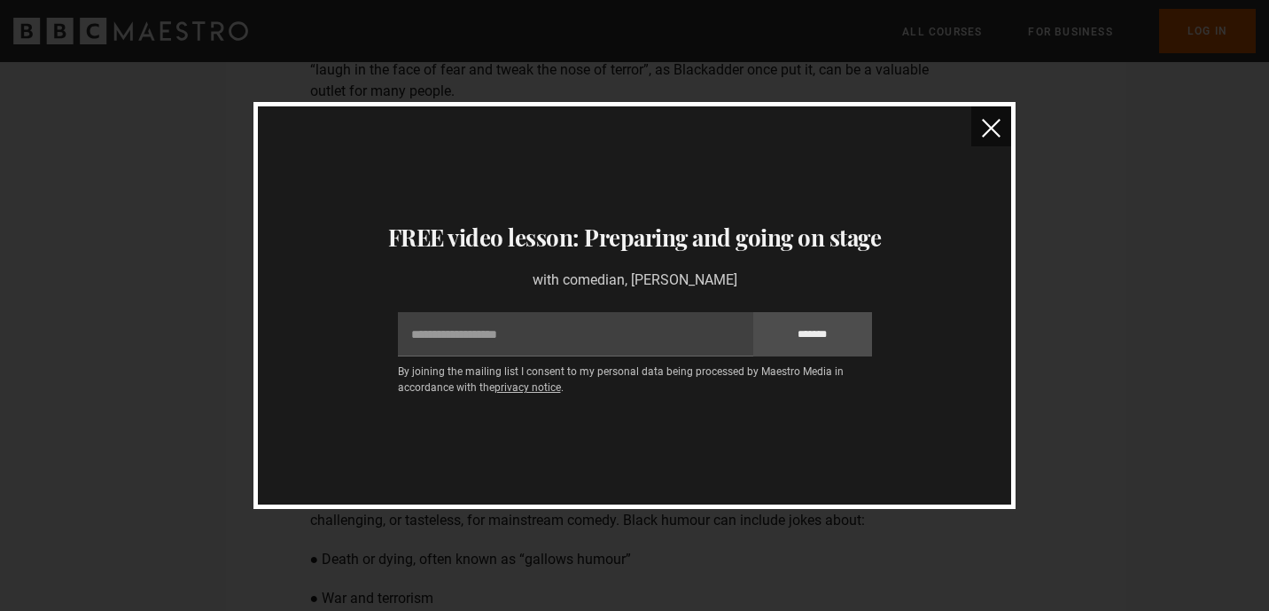
scroll to position [0, 0]
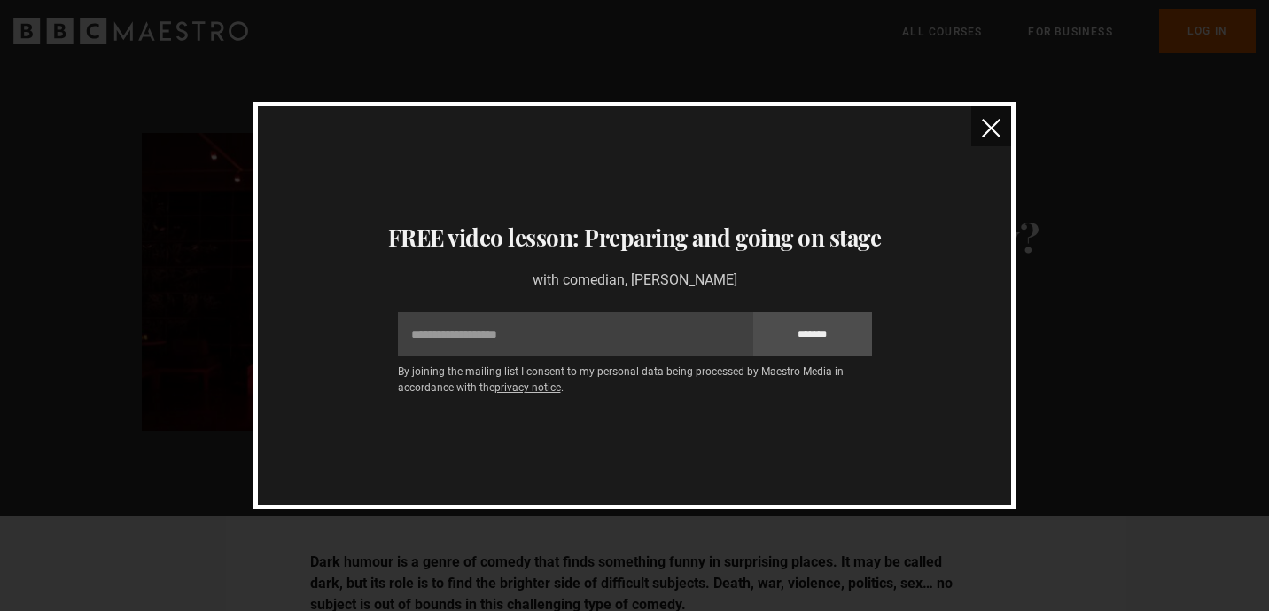
click at [991, 137] on img "close" at bounding box center [991, 128] width 19 height 19
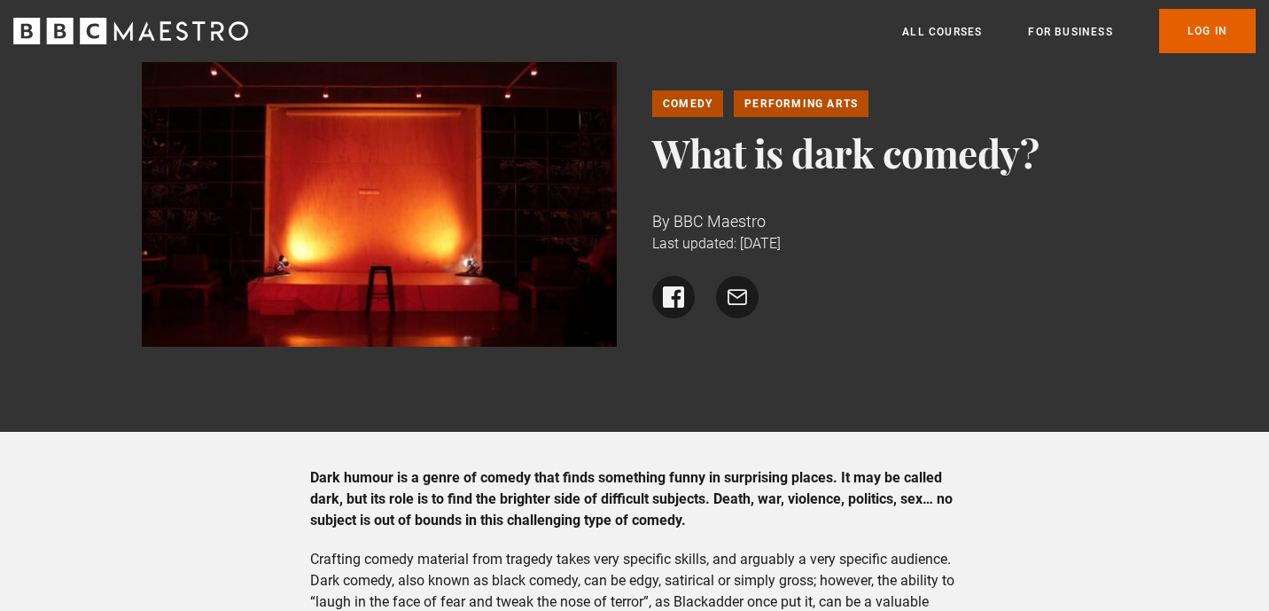
scroll to position [199, 0]
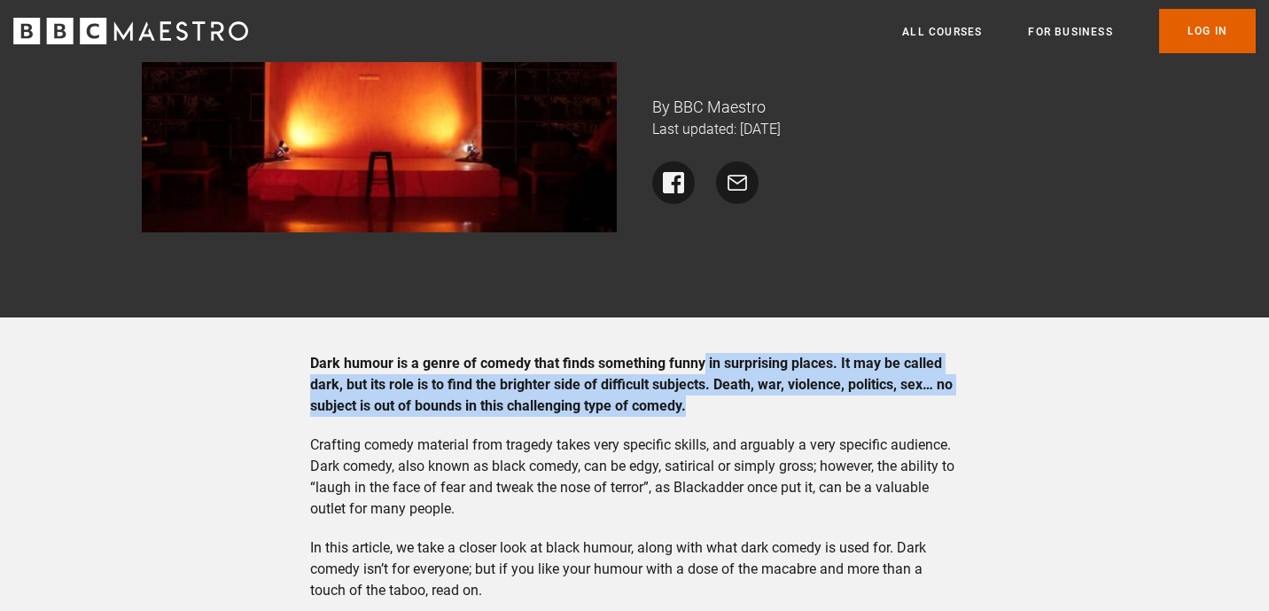
drag, startPoint x: 702, startPoint y: 369, endPoint x: 720, endPoint y: 412, distance: 46.9
click at [720, 412] on p "Dark humour is a genre of comedy that finds something funny in surprising place…" at bounding box center [635, 385] width 650 height 64
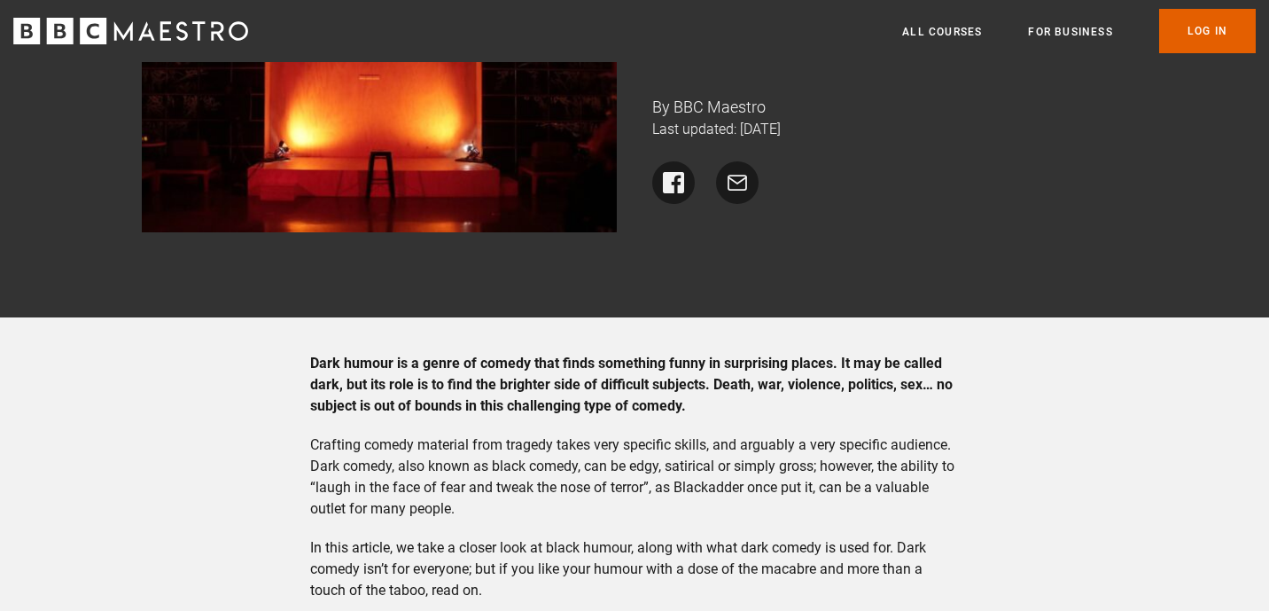
click at [704, 386] on strong "Dark humour is a genre of comedy that finds something funny in surprising place…" at bounding box center [631, 383] width 643 height 59
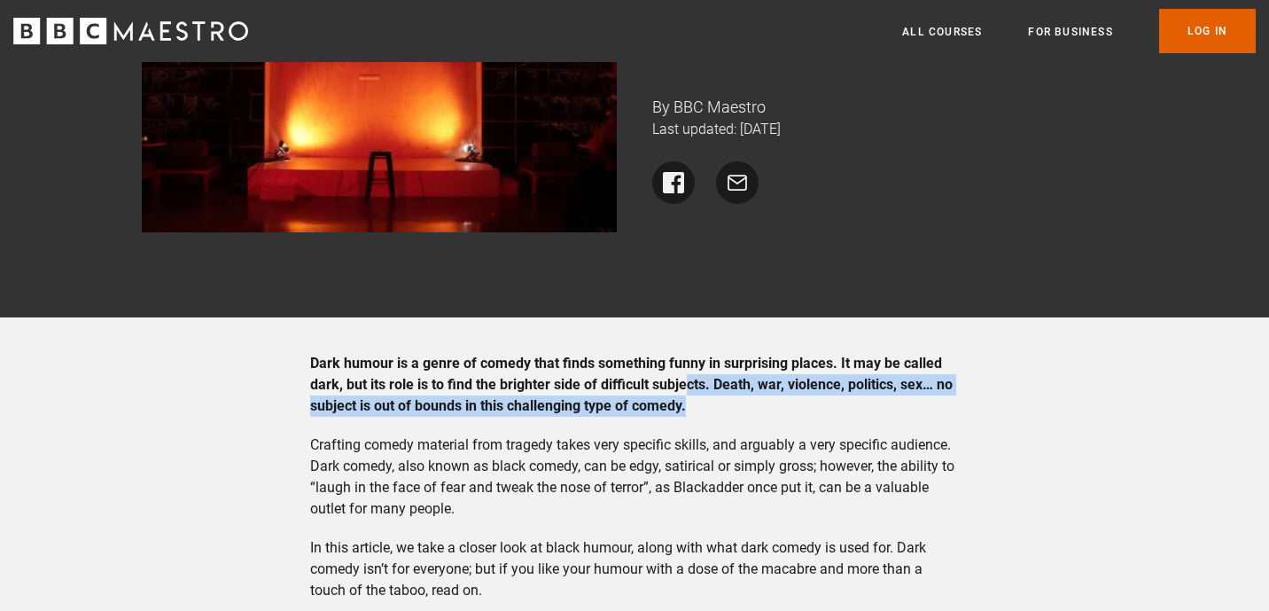
drag
click at [706, 405] on p "Dark humour is a genre of comedy that finds something funny in surprising place…" at bounding box center [635, 385] width 650 height 64
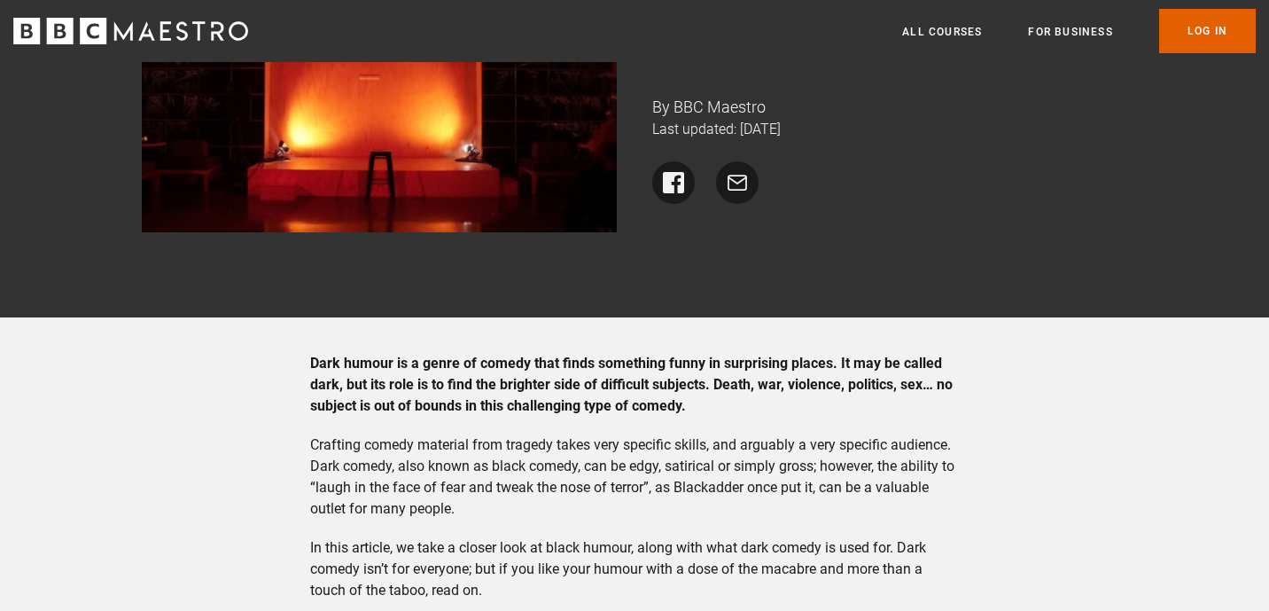
click at [695, 386] on strong "Dark humour is a genre of comedy that finds something funny in surprising place…" at bounding box center [631, 383] width 643 height 59
click at [713, 393] on p "Dark humour is a genre of comedy that finds something funny in surprising place…" at bounding box center [635, 385] width 650 height 64
